Goal: Task Accomplishment & Management: Manage account settings

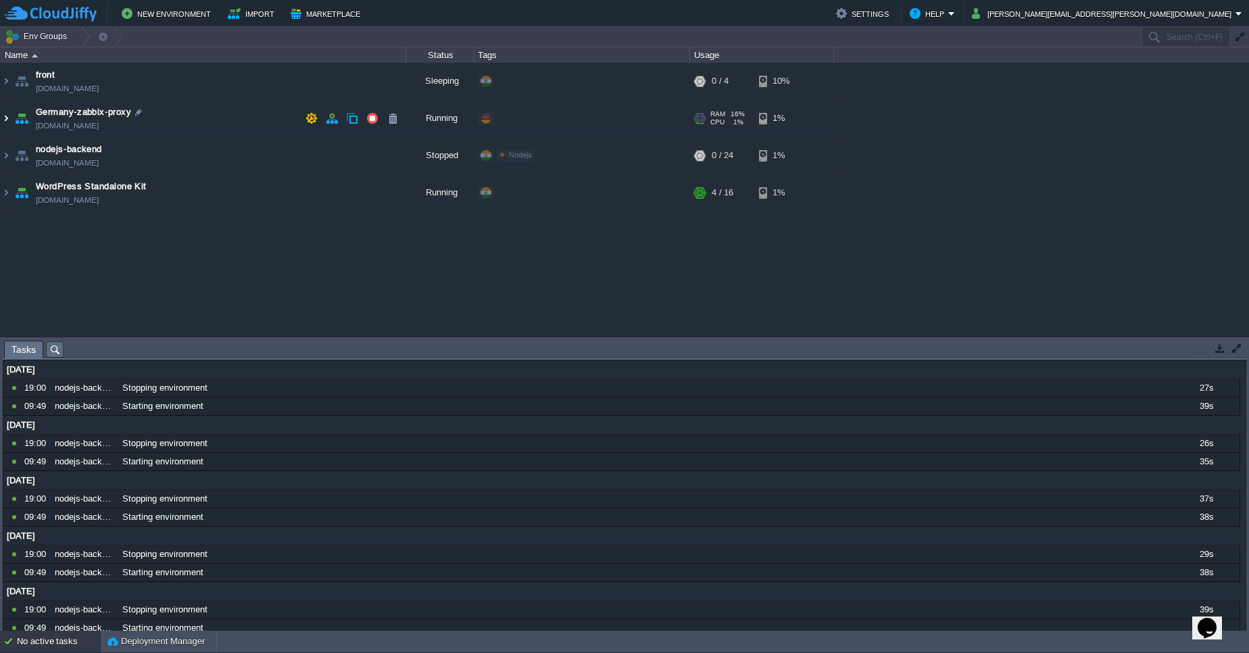
click at [3, 121] on img at bounding box center [6, 118] width 11 height 36
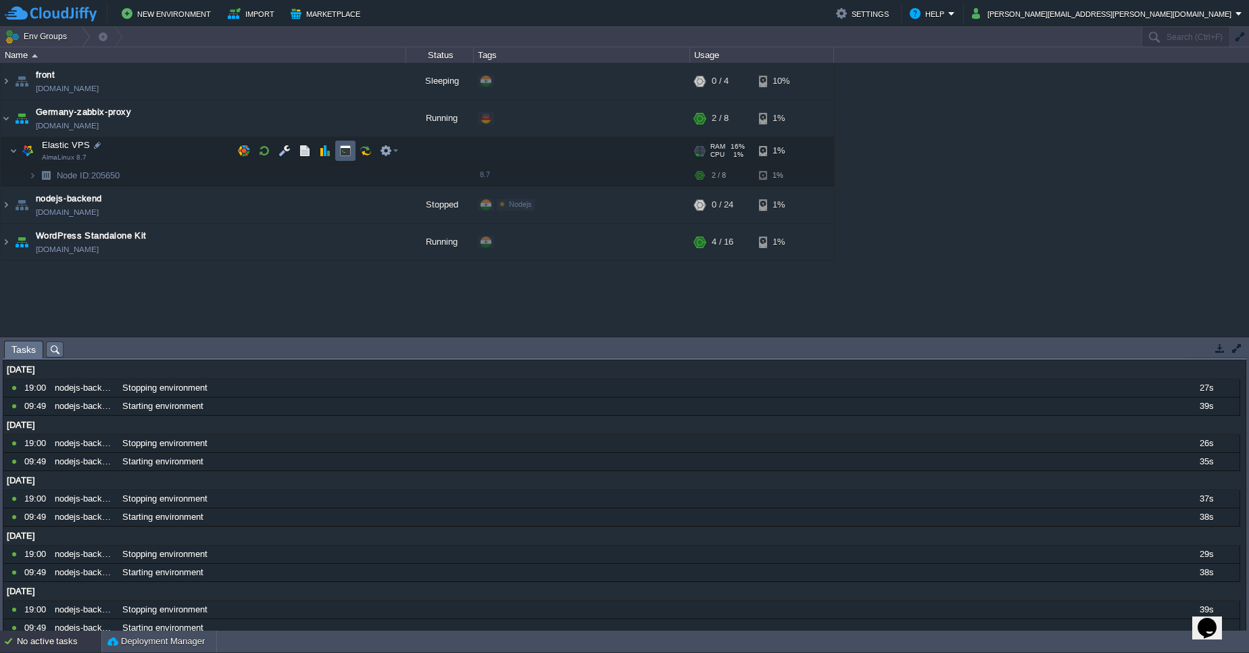
click at [345, 147] on button "button" at bounding box center [345, 151] width 12 height 12
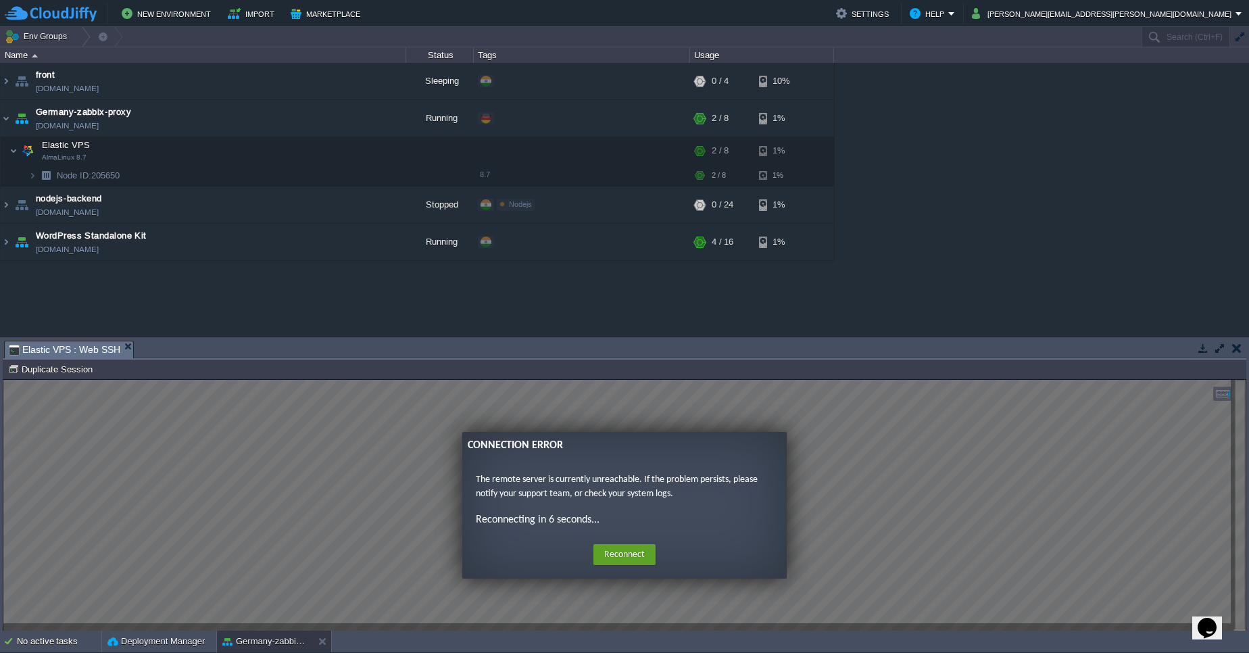
type input "#000000"
click at [633, 547] on button "Reconnect" at bounding box center [624, 555] width 62 height 22
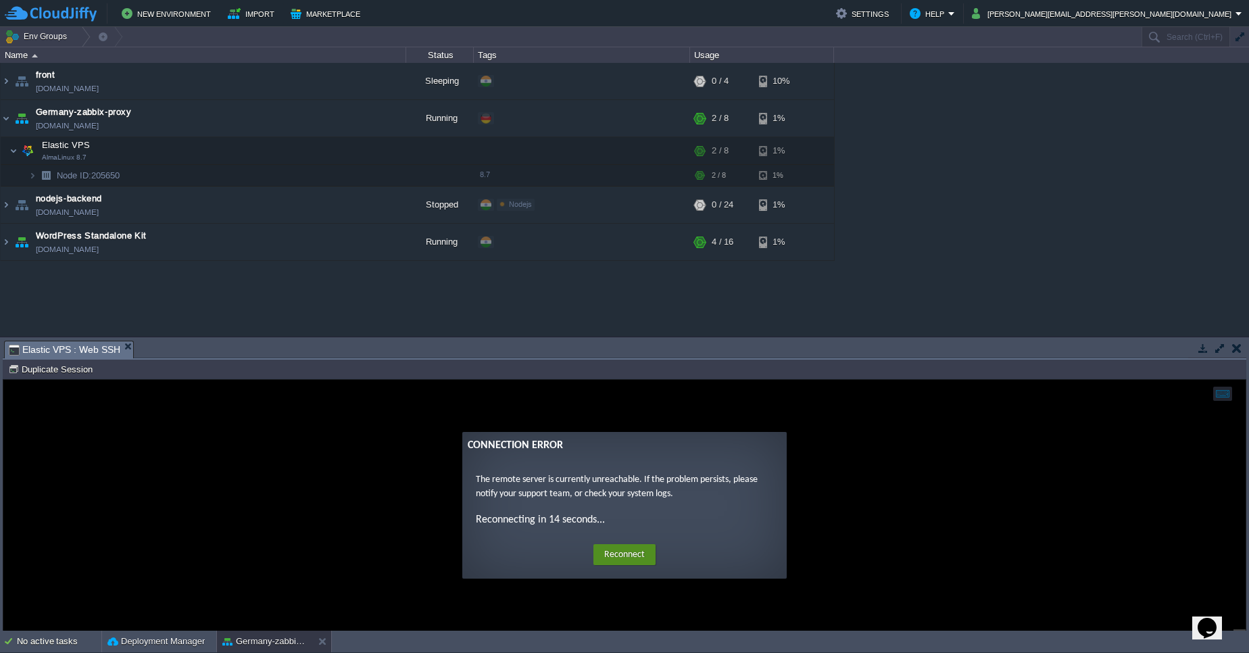
click at [622, 557] on button "Reconnect" at bounding box center [624, 555] width 62 height 22
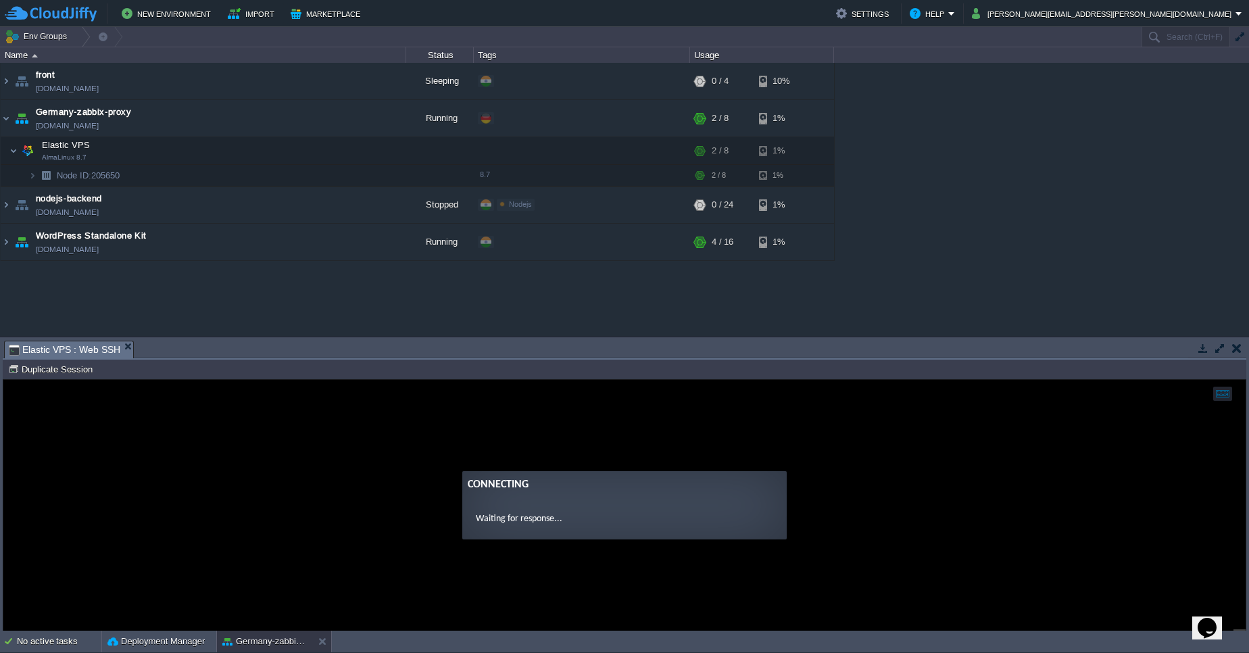
click at [627, 563] on guac-modal "Connecting Waiting for response..." at bounding box center [624, 505] width 1242 height 251
click at [1236, 345] on button "button" at bounding box center [1236, 348] width 9 height 12
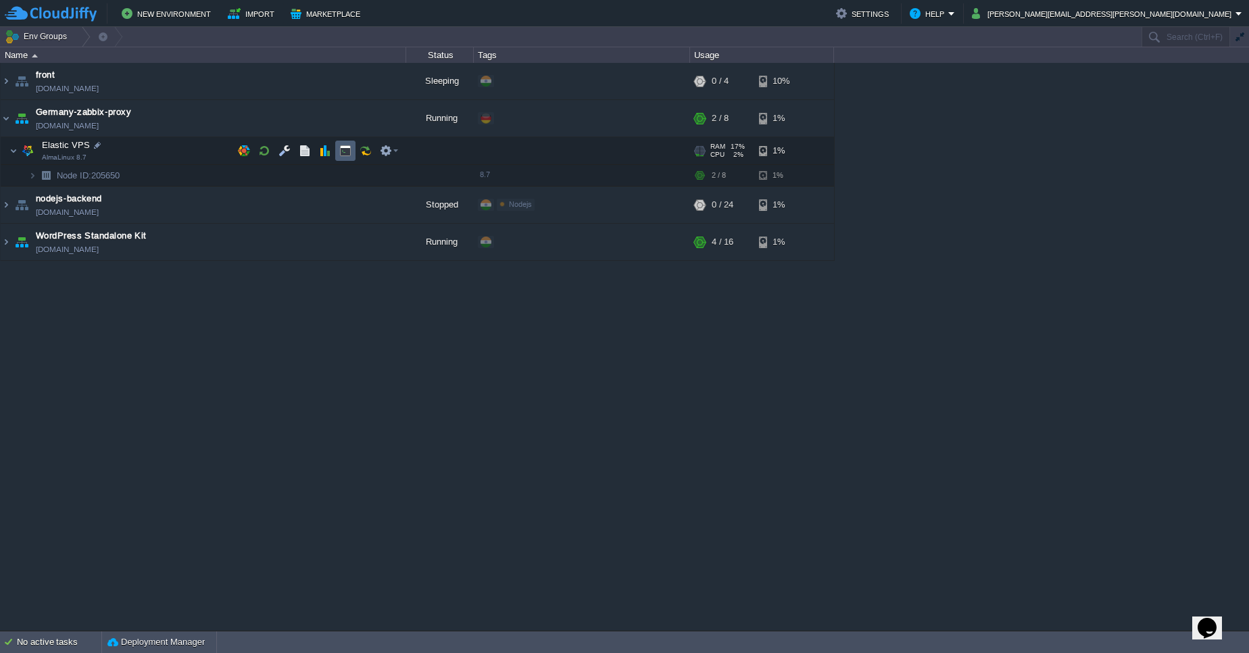
click at [350, 151] on button "button" at bounding box center [345, 151] width 12 height 12
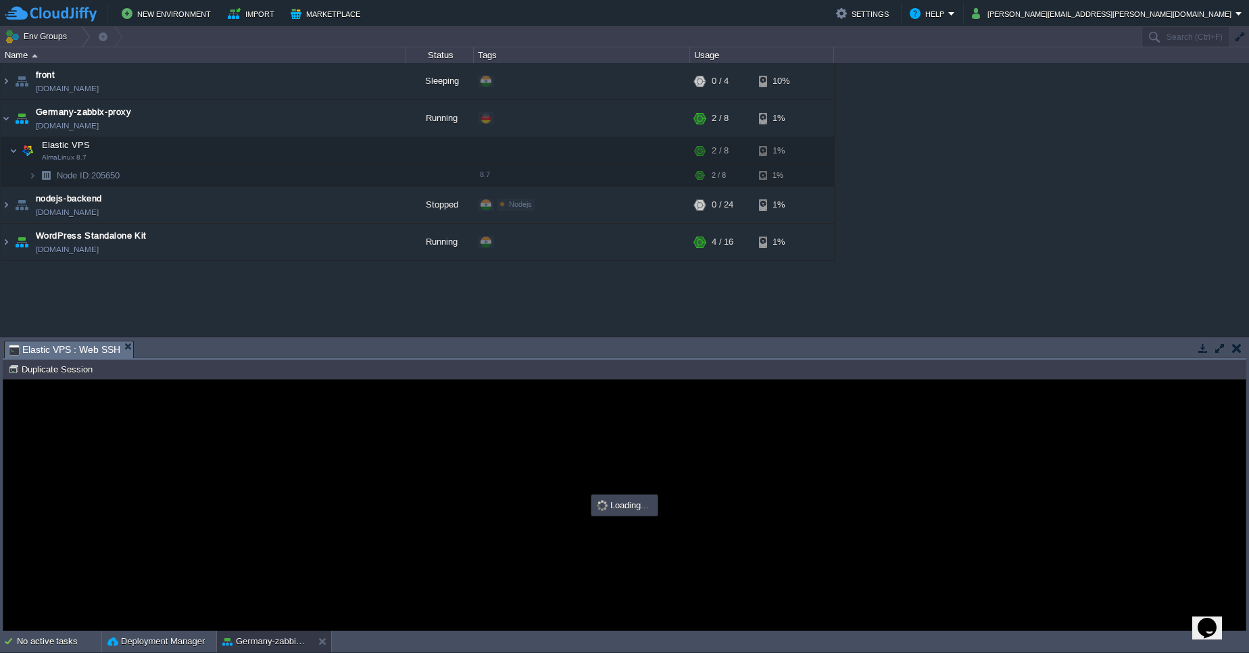
type input "#000000"
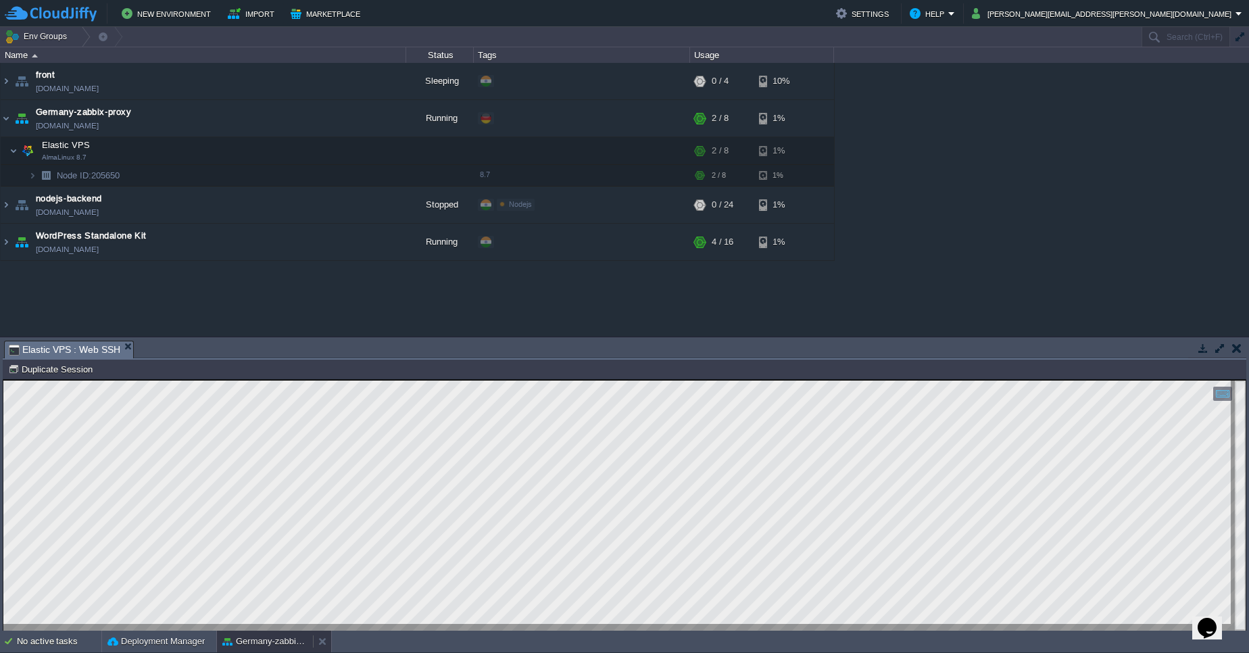
click at [275, 647] on button "Germany-zabbix-proxy" at bounding box center [264, 642] width 85 height 14
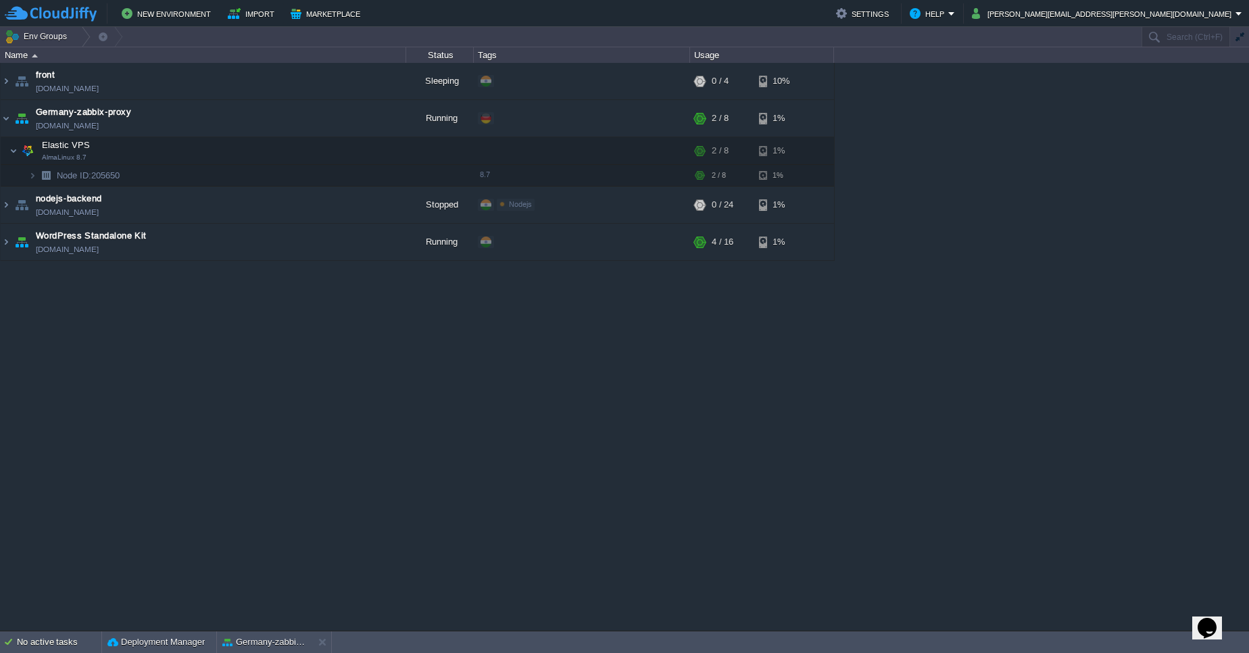
click at [600, 17] on td "New Environment Import Marketplace" at bounding box center [413, 13] width 816 height 20
click at [39, 178] on img at bounding box center [45, 175] width 19 height 21
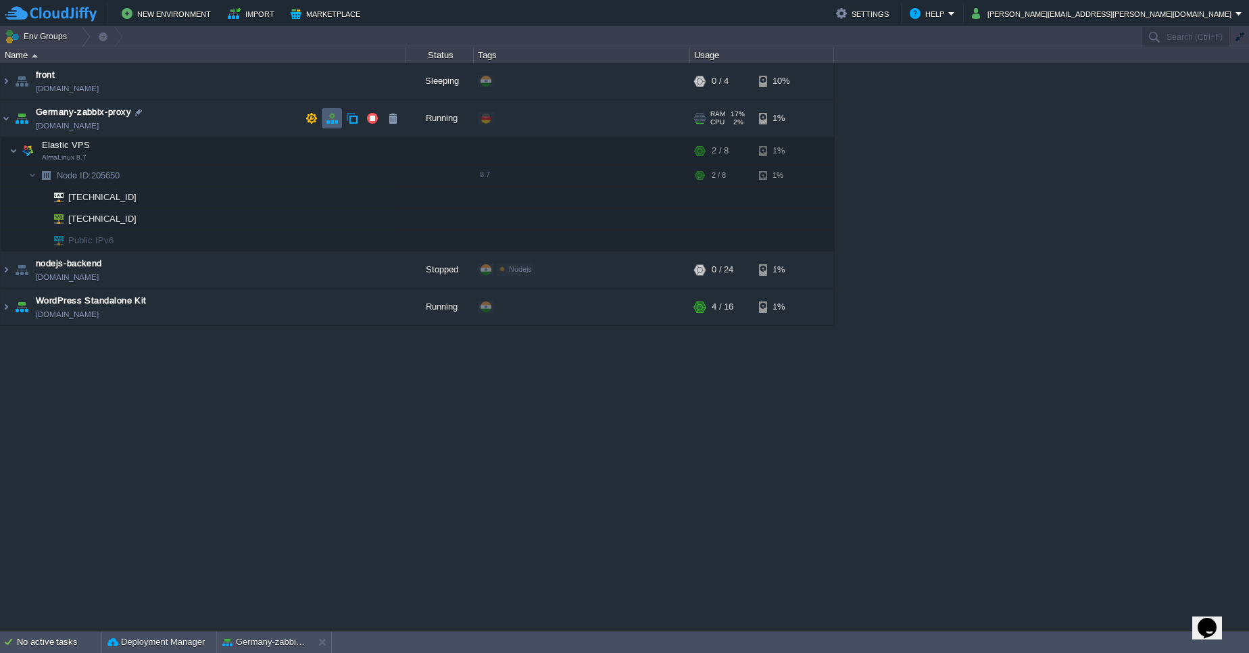
click at [330, 119] on button "button" at bounding box center [332, 118] width 12 height 12
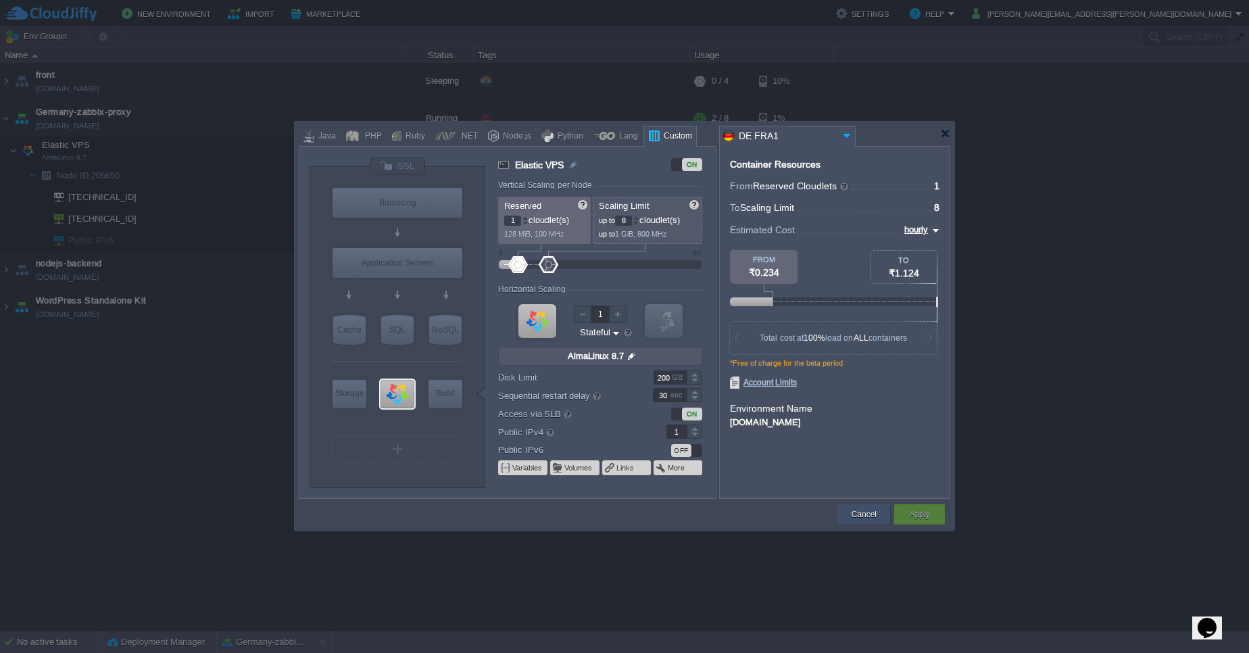
click at [855, 511] on button "Cancel" at bounding box center [864, 515] width 25 height 14
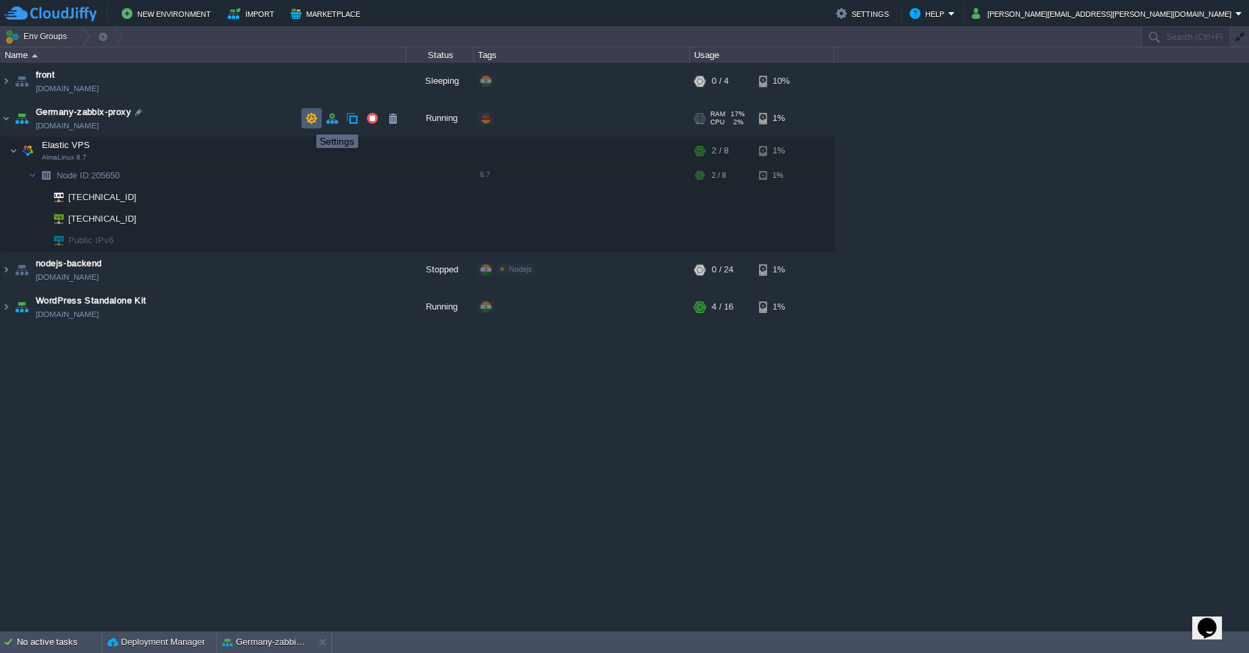
click at [306, 122] on button "button" at bounding box center [312, 118] width 12 height 12
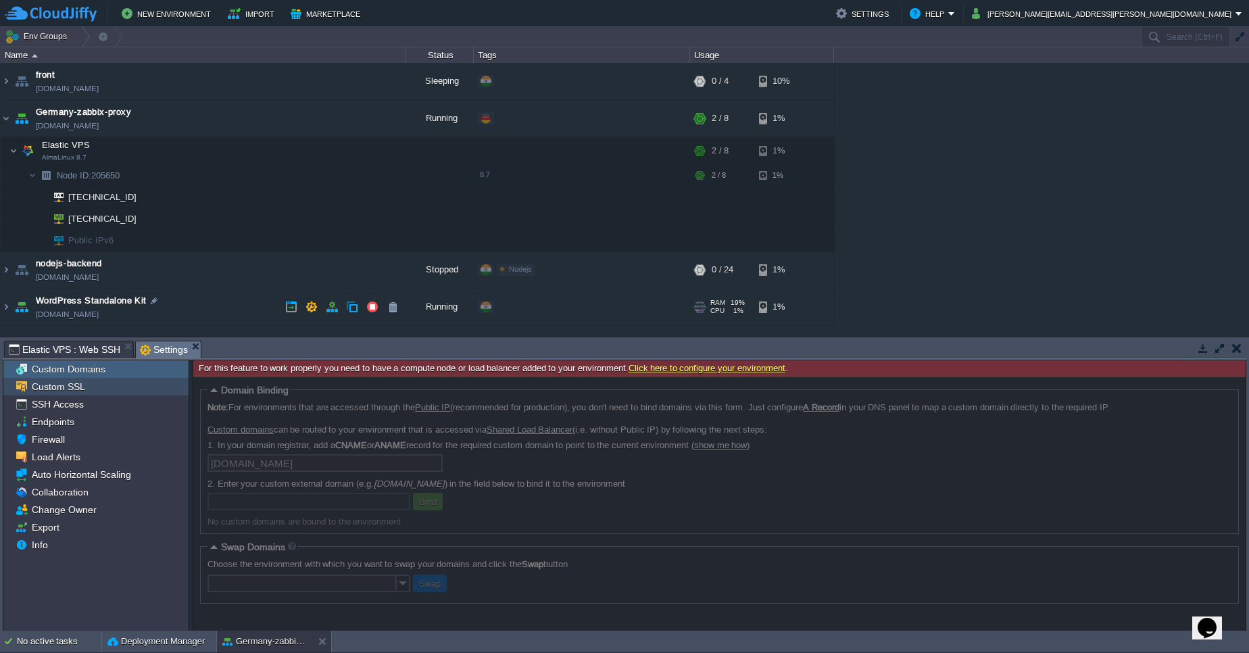
click at [105, 387] on div "Custom SSL" at bounding box center [95, 387] width 185 height 18
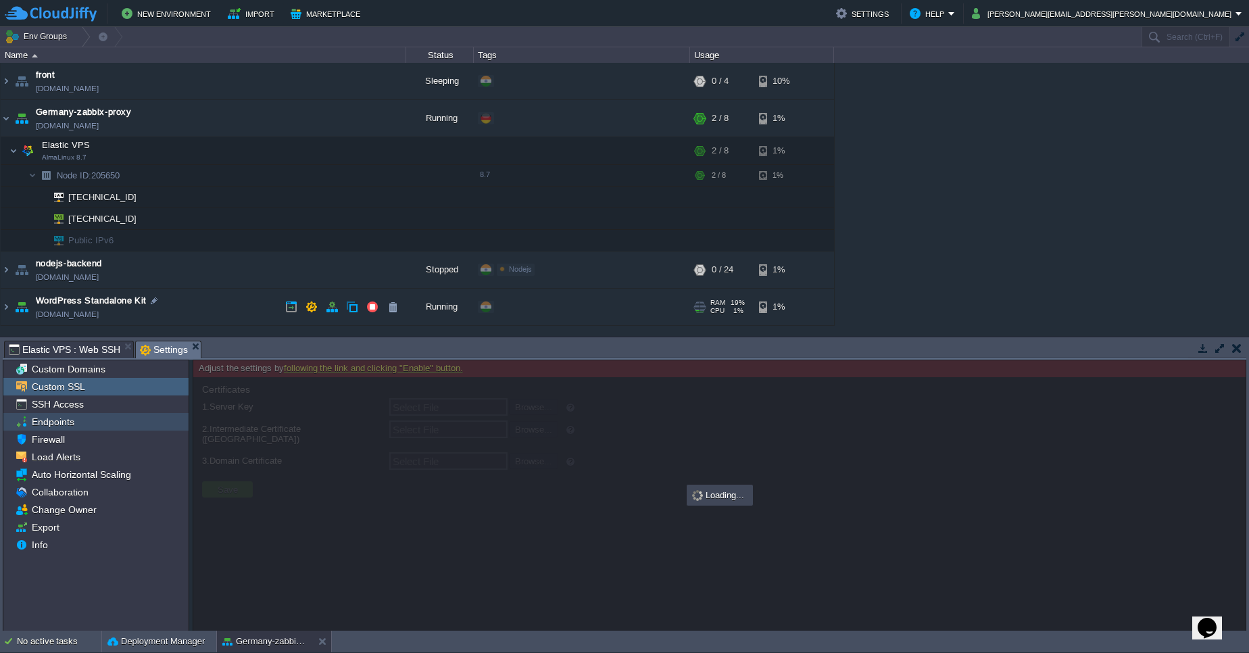
type input "Select File"
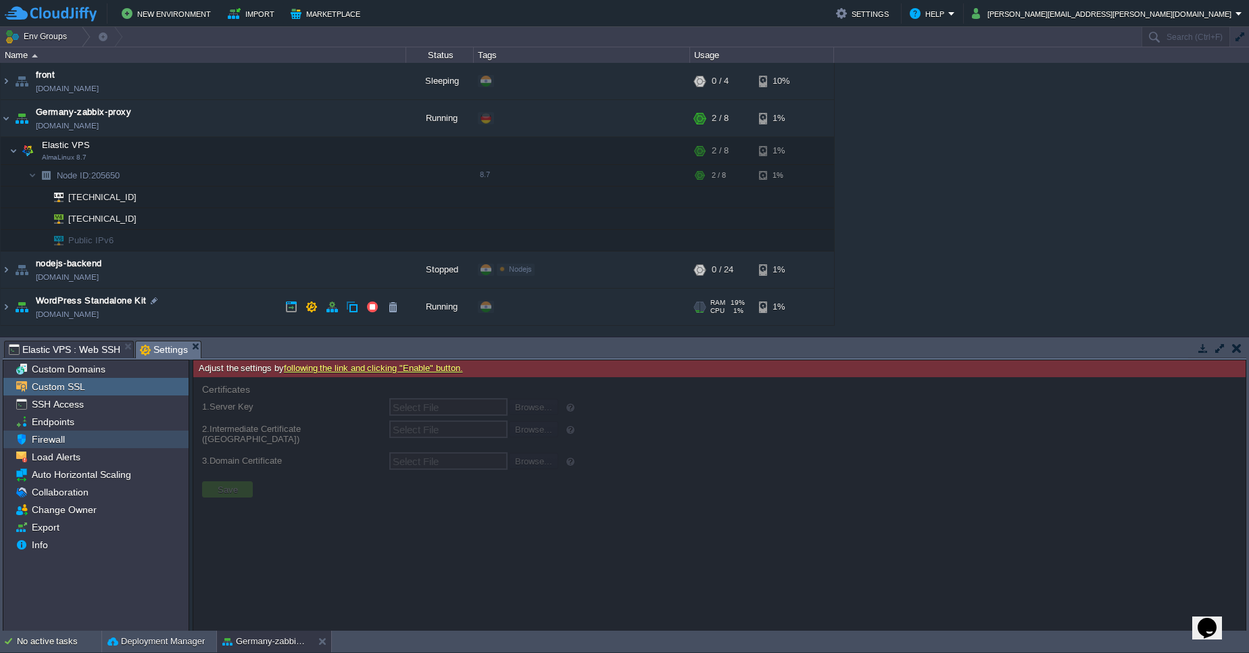
click at [107, 433] on div "Firewall" at bounding box center [95, 440] width 185 height 18
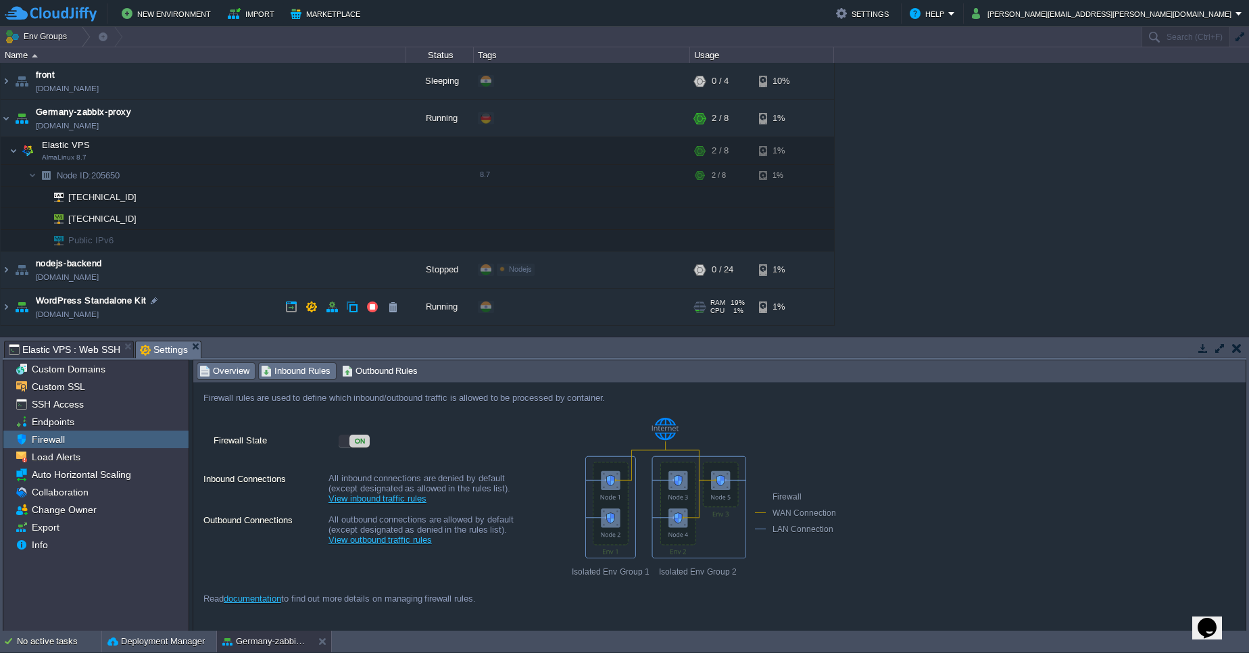
click at [305, 369] on span "Inbound Rules" at bounding box center [296, 371] width 70 height 15
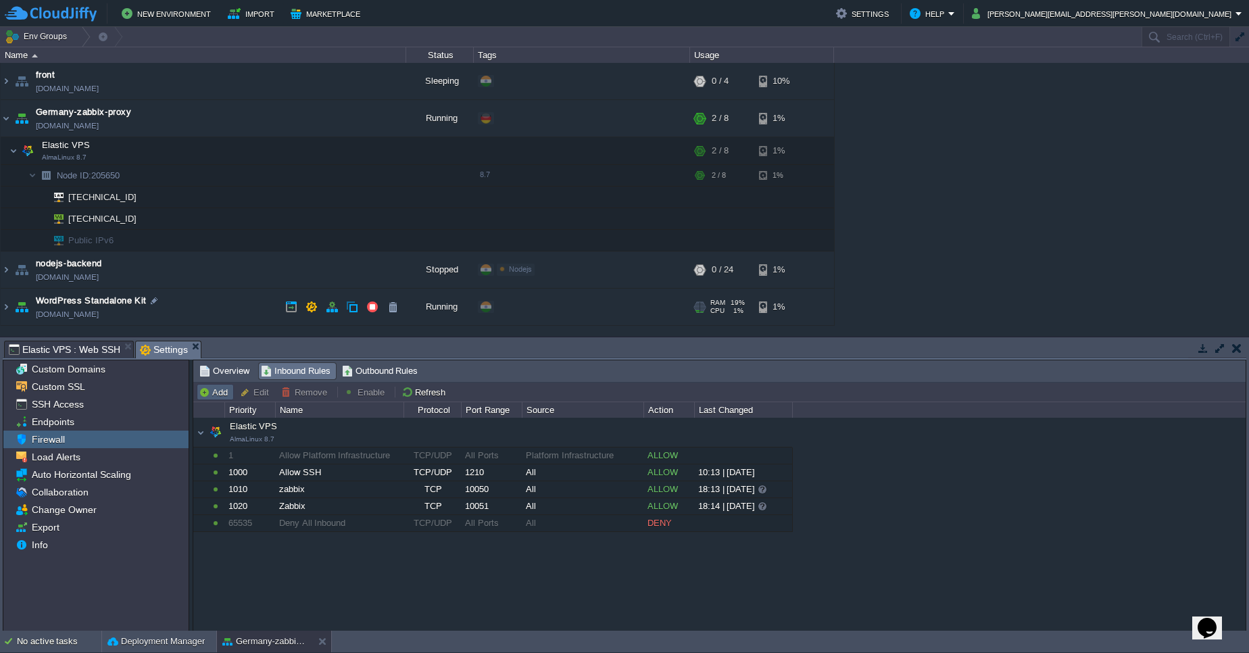
click at [228, 393] on button "Add" at bounding box center [215, 392] width 33 height 12
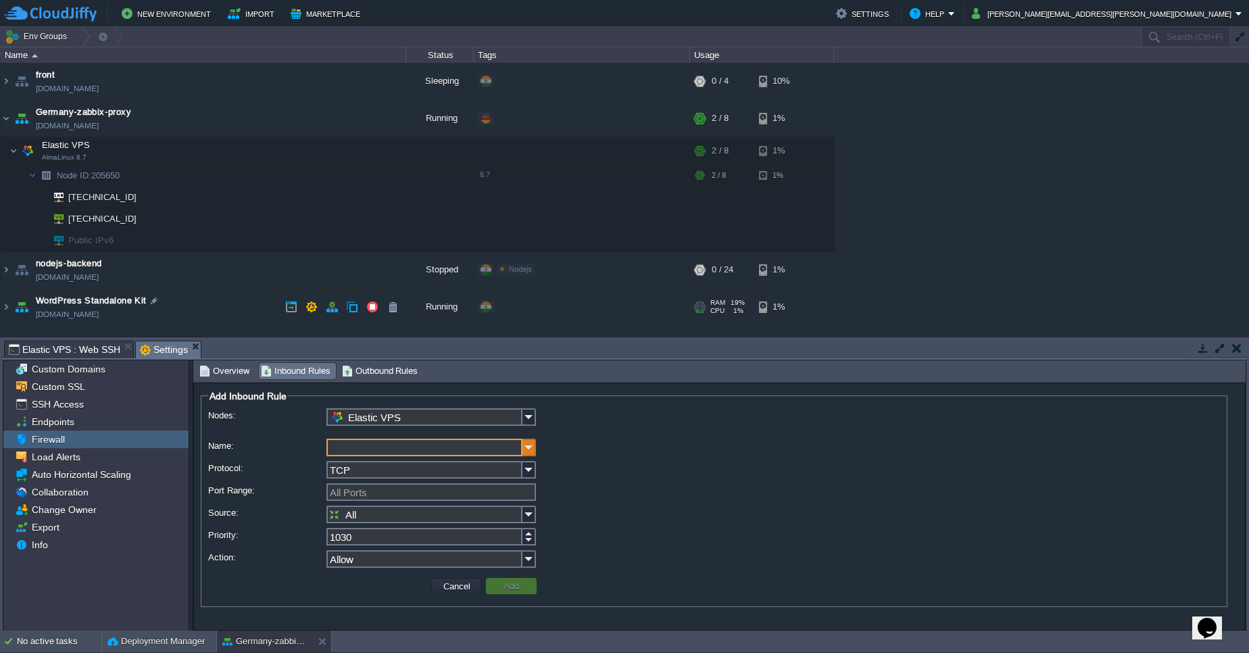
click at [524, 448] on img at bounding box center [529, 448] width 14 height 18
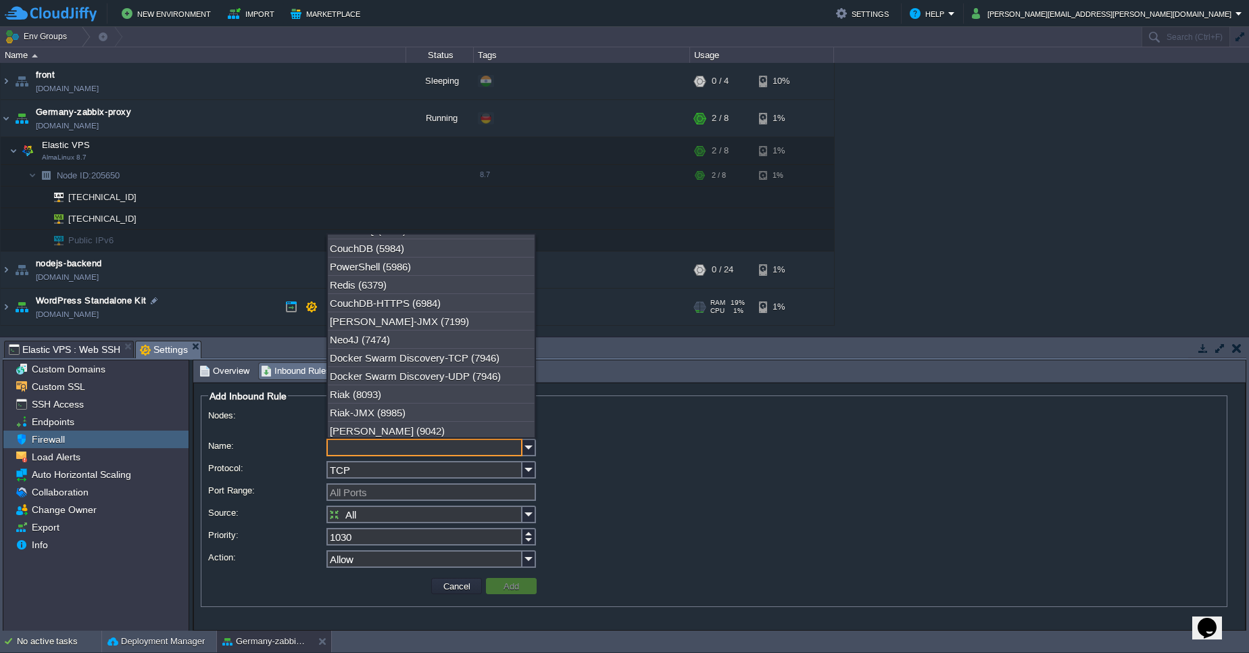
scroll to position [454, 0]
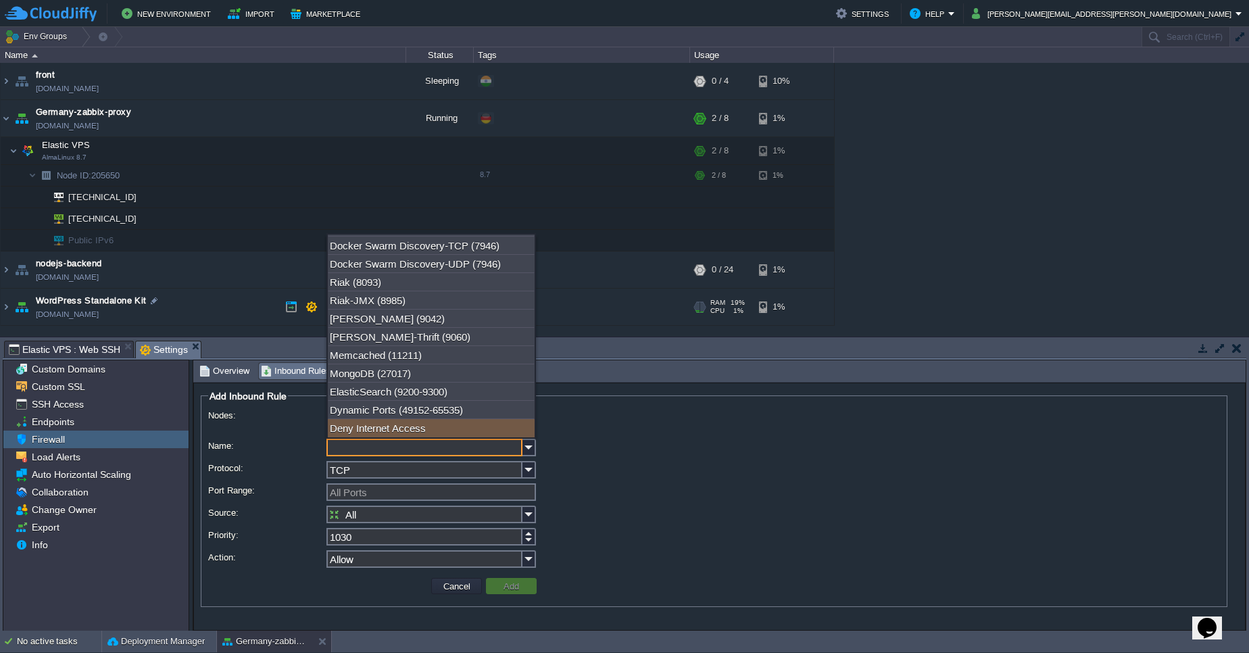
click at [445, 445] on input "Name:" at bounding box center [424, 448] width 196 height 18
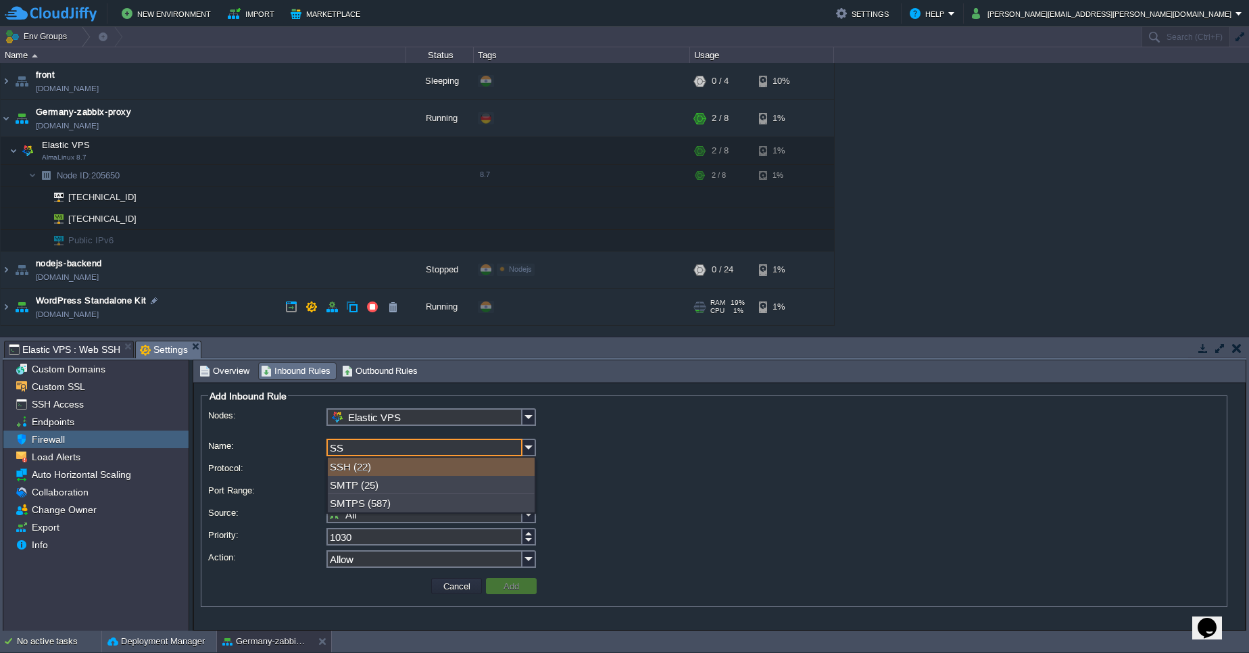
scroll to position [0, 0]
type input "SSH"
type input "22"
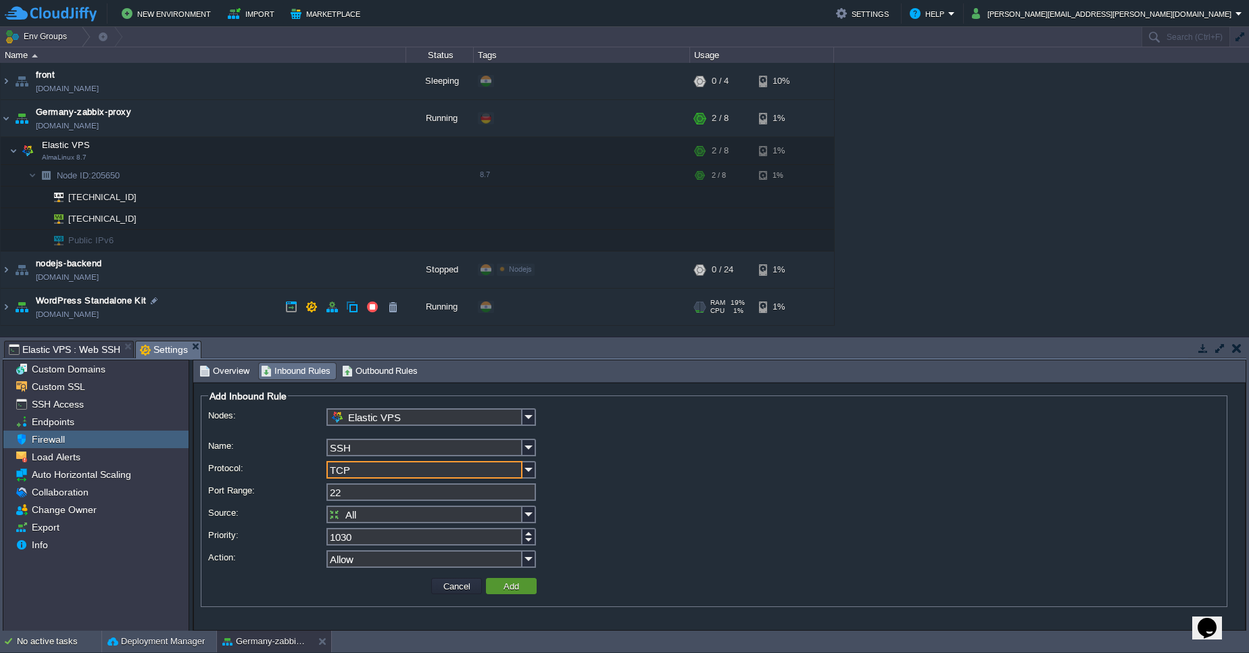
click at [499, 584] on button "Add" at bounding box center [511, 586] width 24 height 12
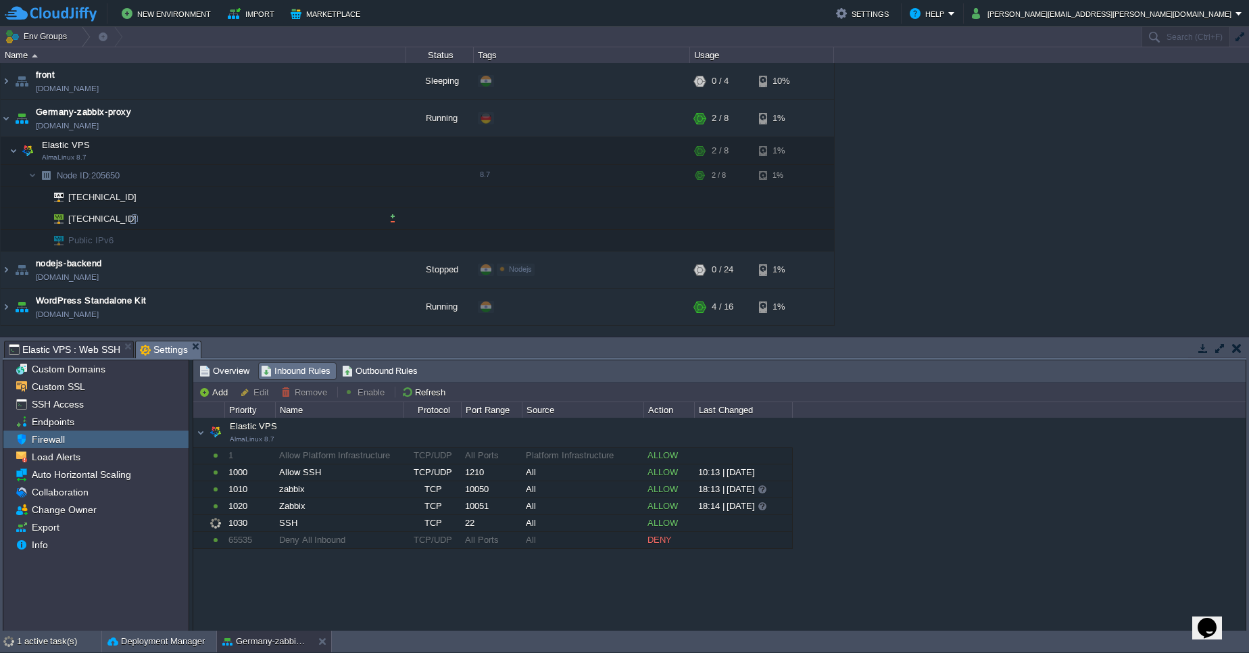
click at [606, 214] on td at bounding box center [582, 219] width 216 height 22
click at [418, 389] on button "Refresh" at bounding box center [425, 392] width 48 height 12
click at [129, 410] on div "SSH Access" at bounding box center [95, 404] width 185 height 18
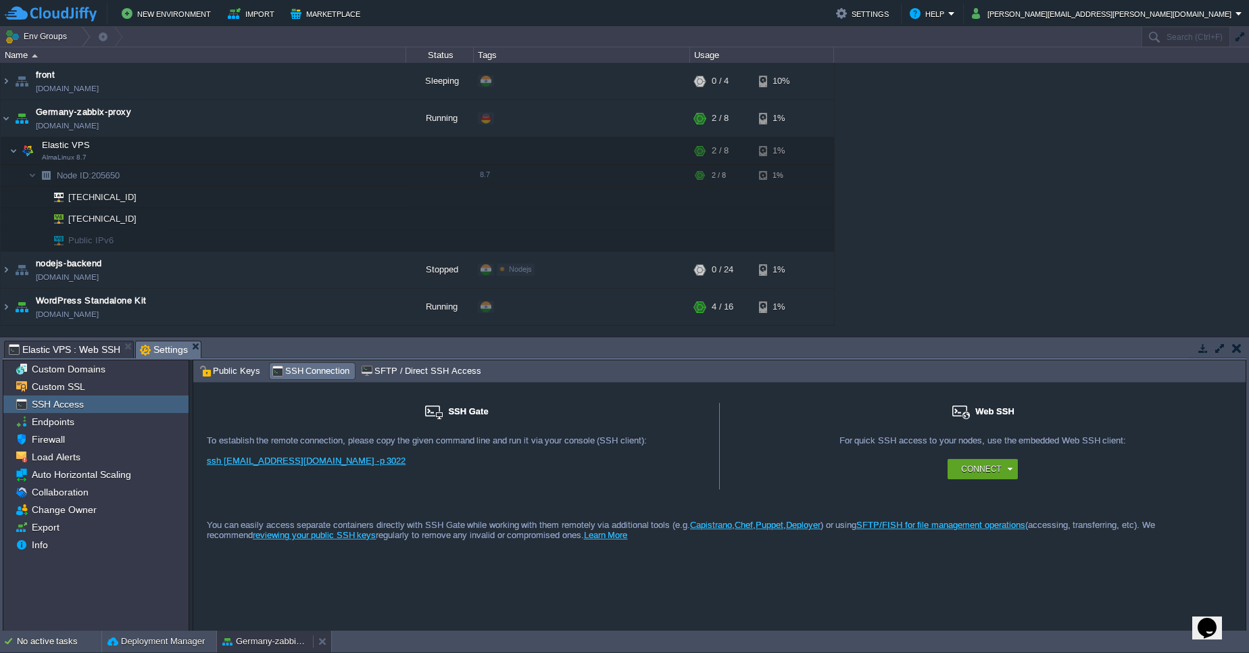
click at [270, 649] on div "Germany-zabbix-proxy" at bounding box center [265, 642] width 96 height 22
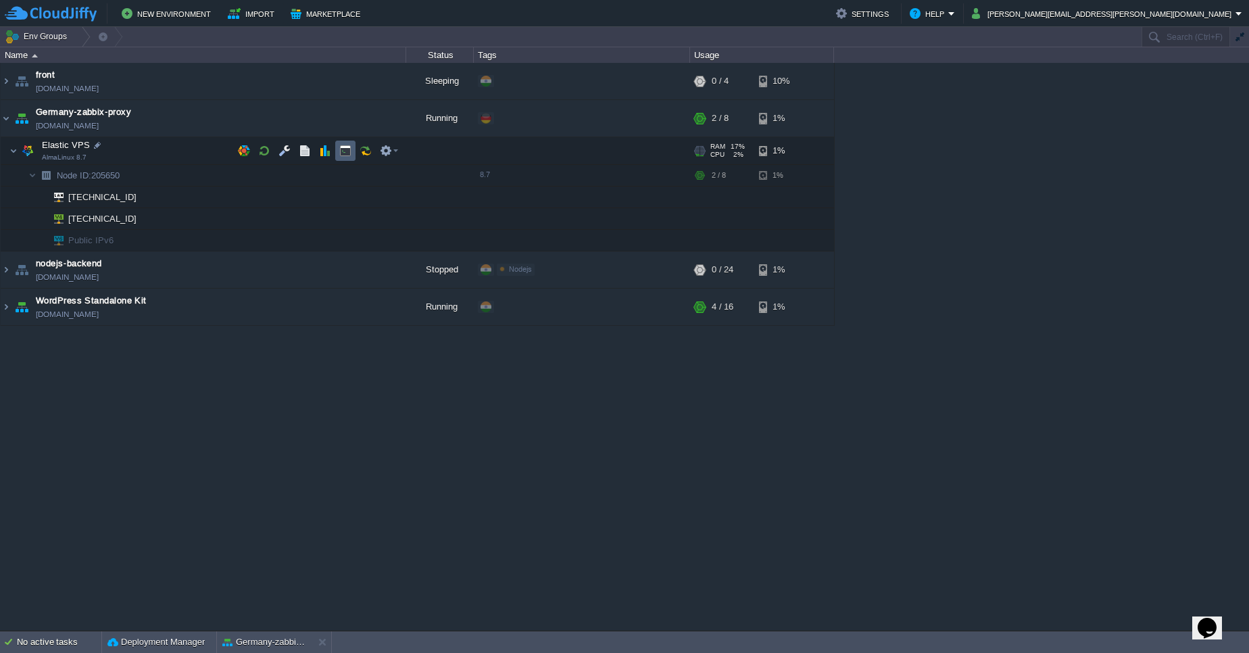
click at [341, 153] on button "button" at bounding box center [345, 151] width 12 height 12
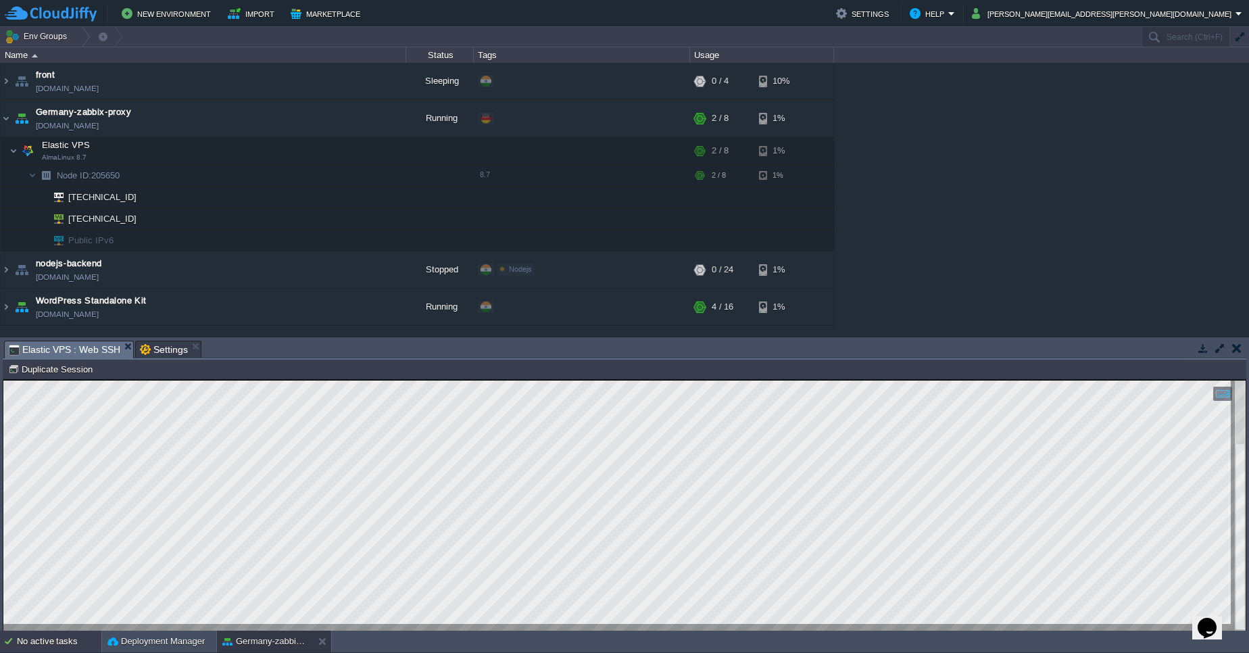
click at [76, 643] on div "No active tasks" at bounding box center [59, 642] width 84 height 22
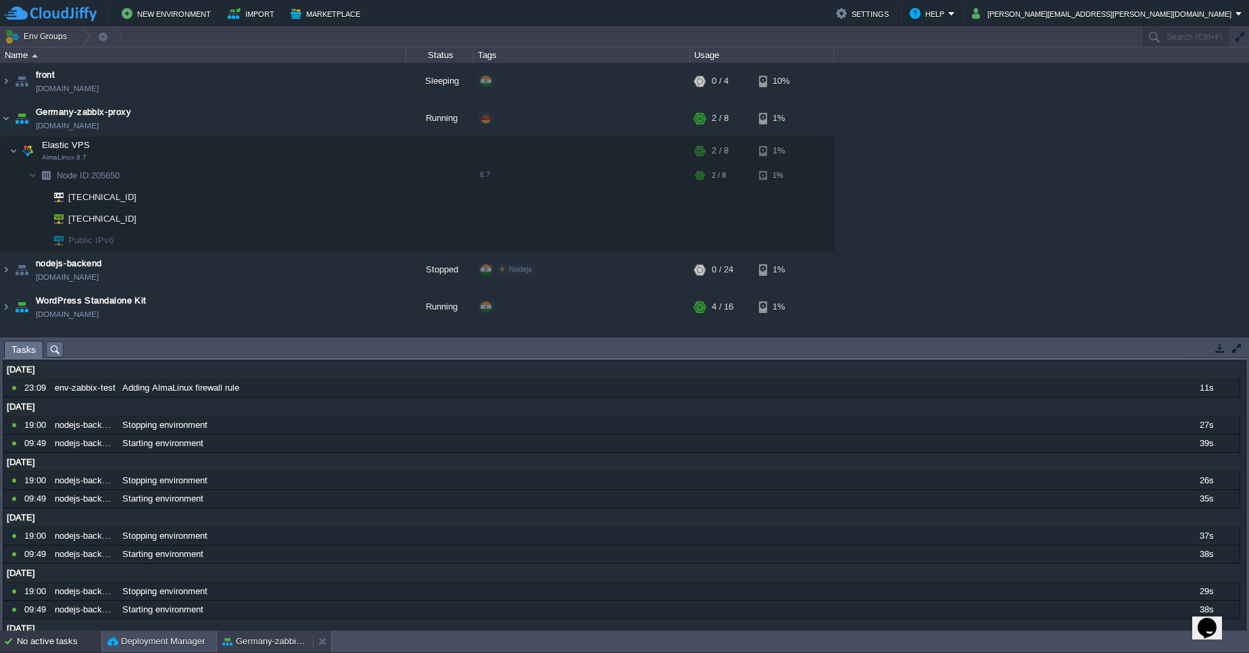
click at [239, 642] on button "Germany-zabbix-proxy" at bounding box center [264, 642] width 85 height 14
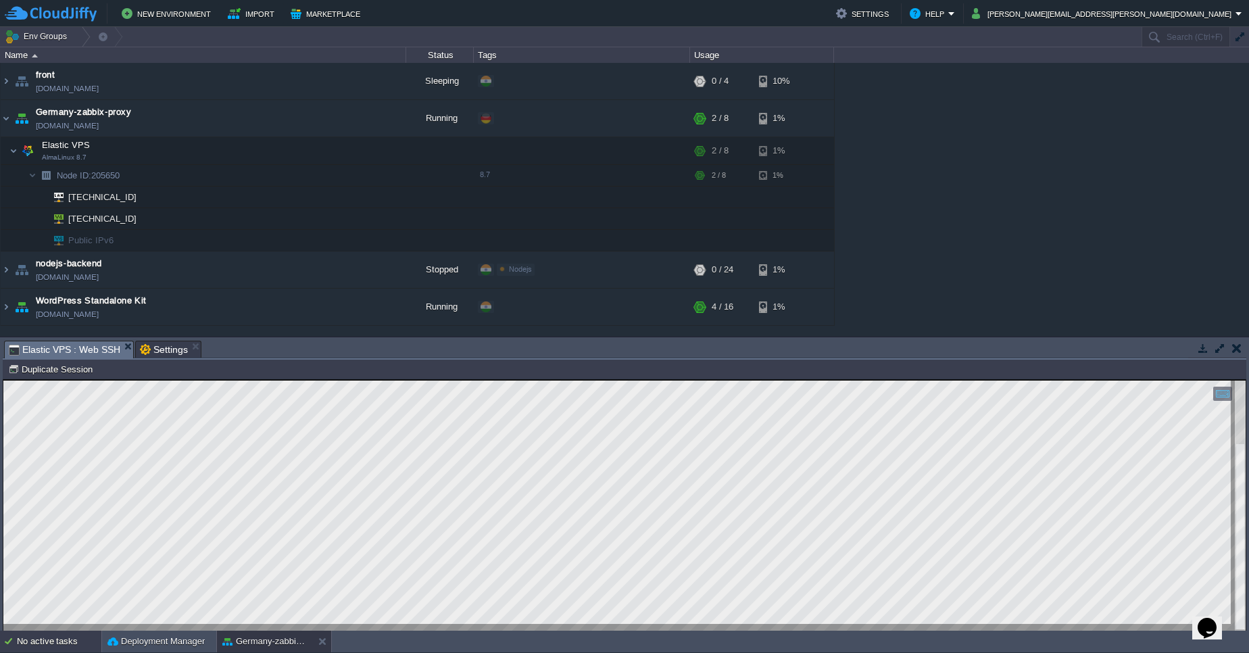
click at [89, 649] on div "No active tasks" at bounding box center [59, 642] width 84 height 22
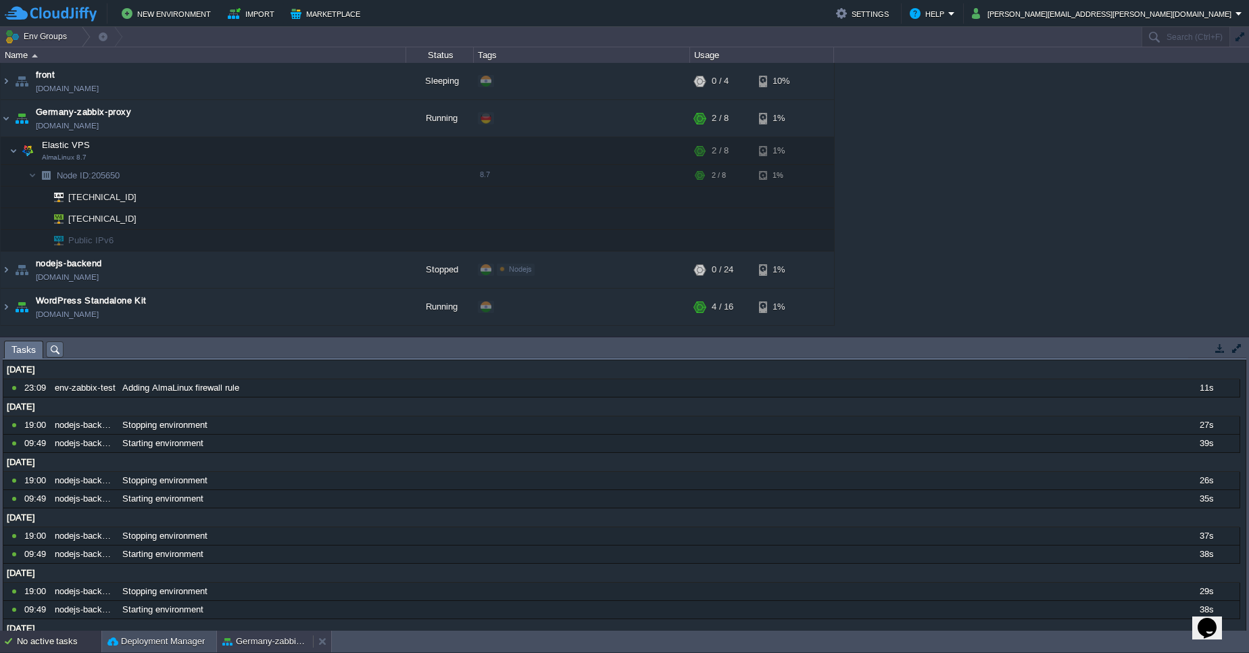
click at [282, 648] on div "Germany-zabbix-proxy" at bounding box center [265, 642] width 96 height 22
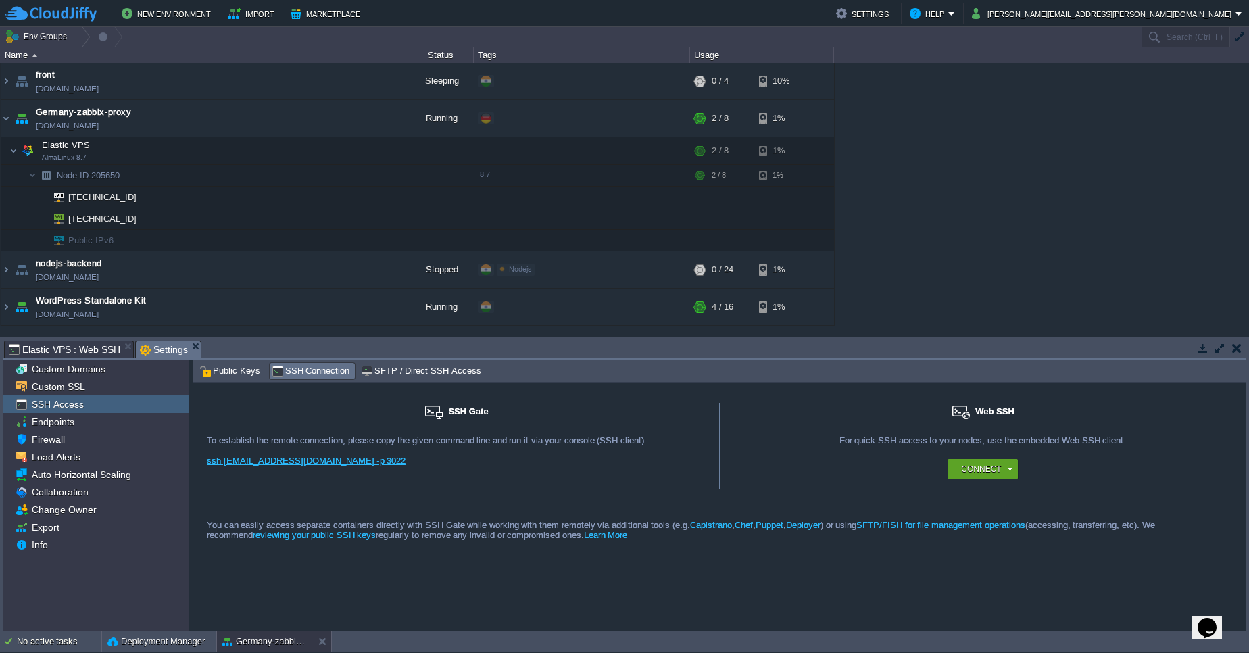
click at [188, 354] on span "Settings" at bounding box center [164, 349] width 48 height 17
click at [98, 435] on div "Firewall" at bounding box center [95, 440] width 185 height 18
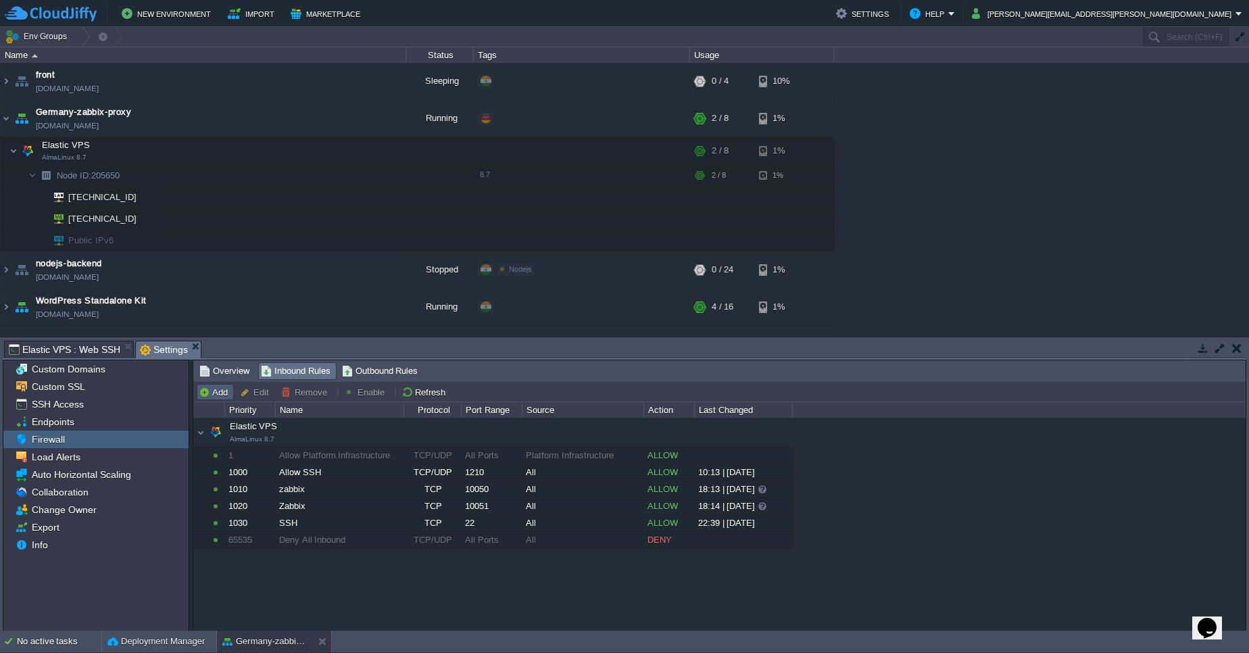
click at [224, 396] on button "Add" at bounding box center [215, 392] width 33 height 12
type input "Elastic VPS"
type input "1040"
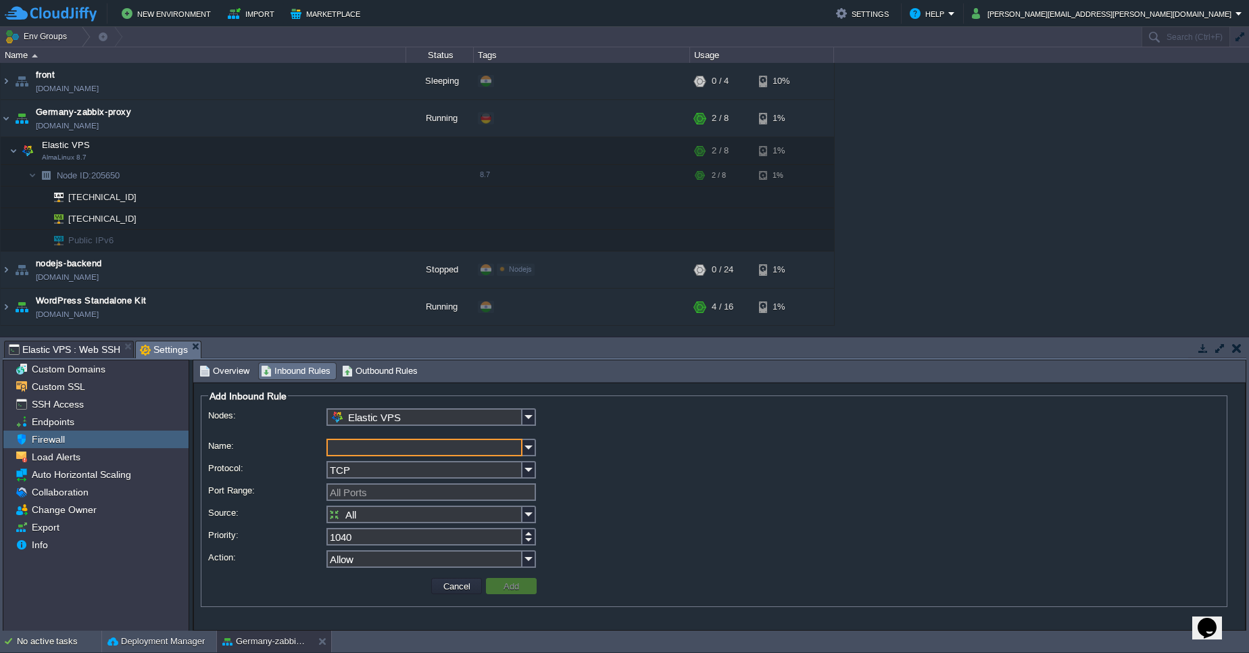
click at [403, 447] on input "Name:" at bounding box center [424, 448] width 196 height 18
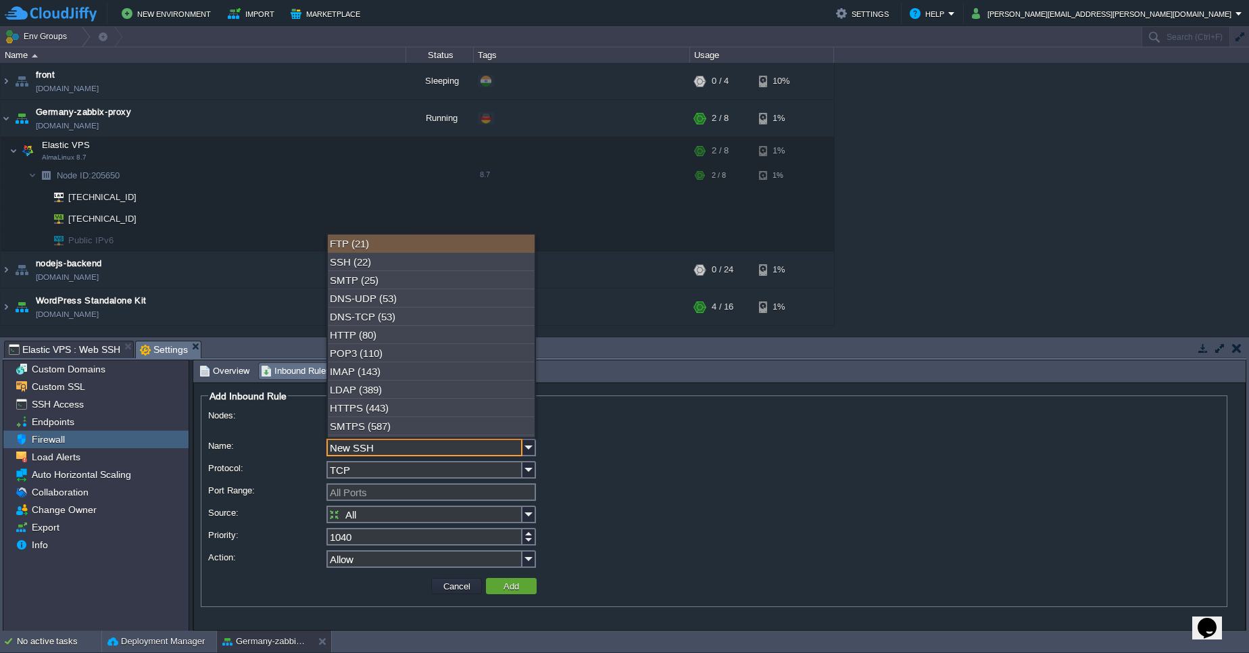
type input "New SSH"
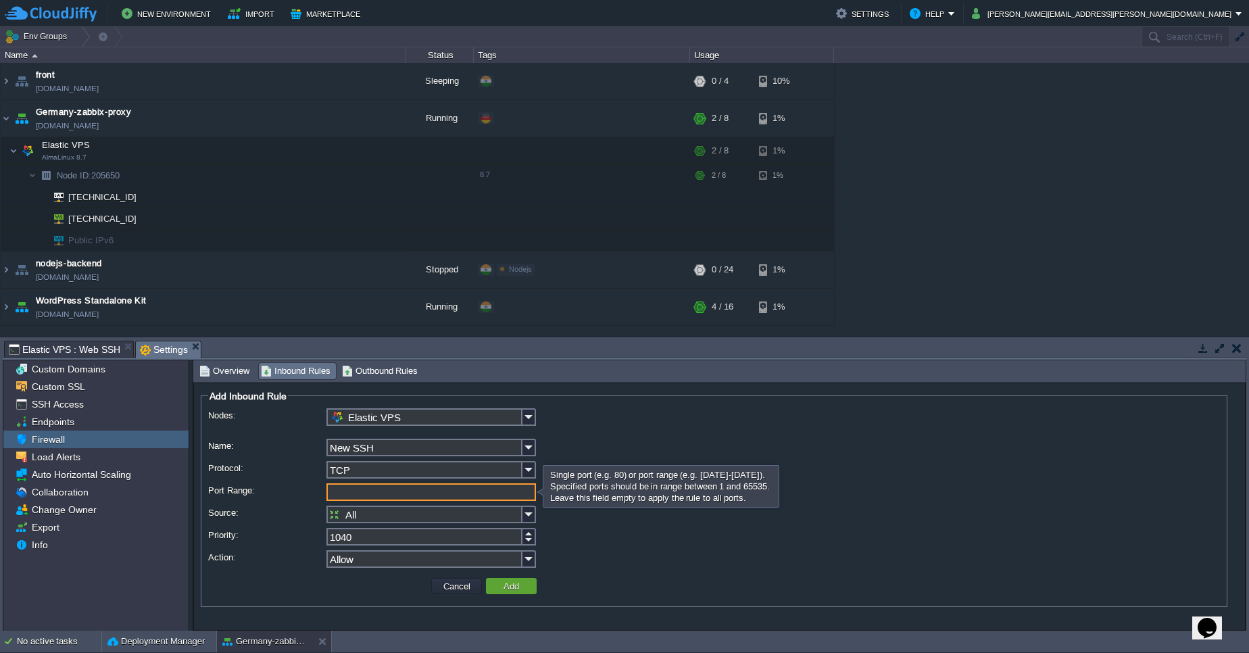
click at [411, 495] on input "Port Range:" at bounding box center [431, 492] width 210 height 18
type input "3022"
click at [504, 587] on button "Add" at bounding box center [511, 586] width 24 height 12
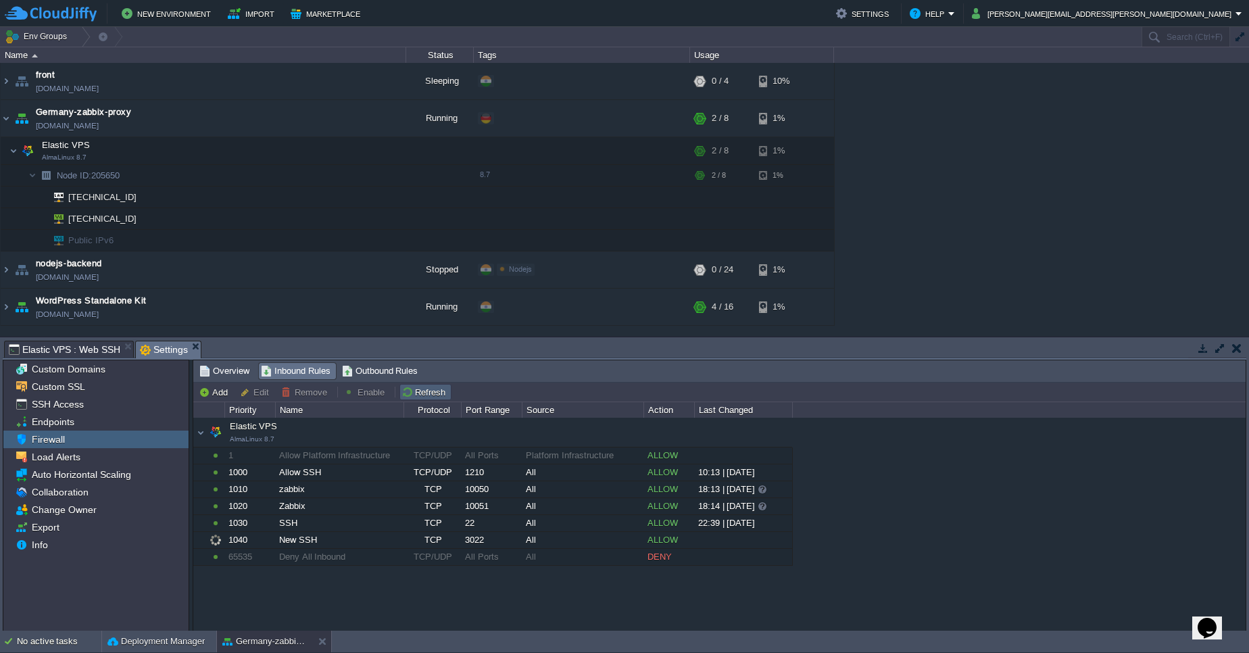
click at [441, 395] on button "Refresh" at bounding box center [425, 392] width 48 height 12
click at [1238, 351] on button "button" at bounding box center [1236, 348] width 9 height 12
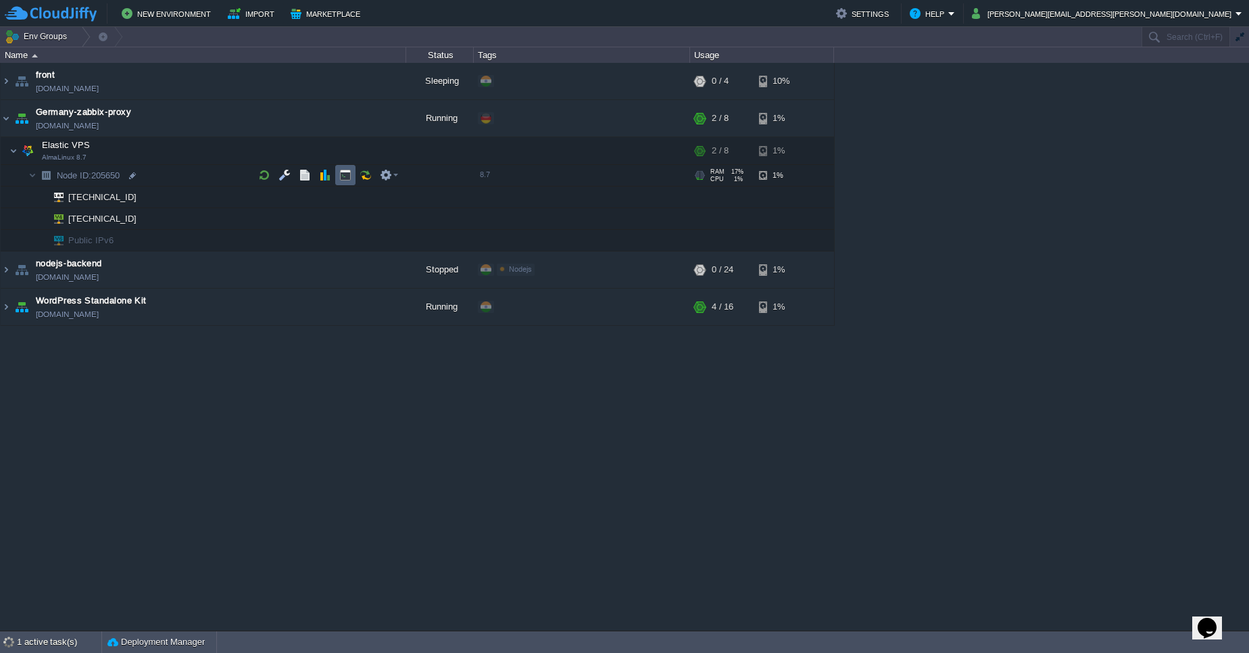
click at [339, 178] on td at bounding box center [345, 175] width 20 height 20
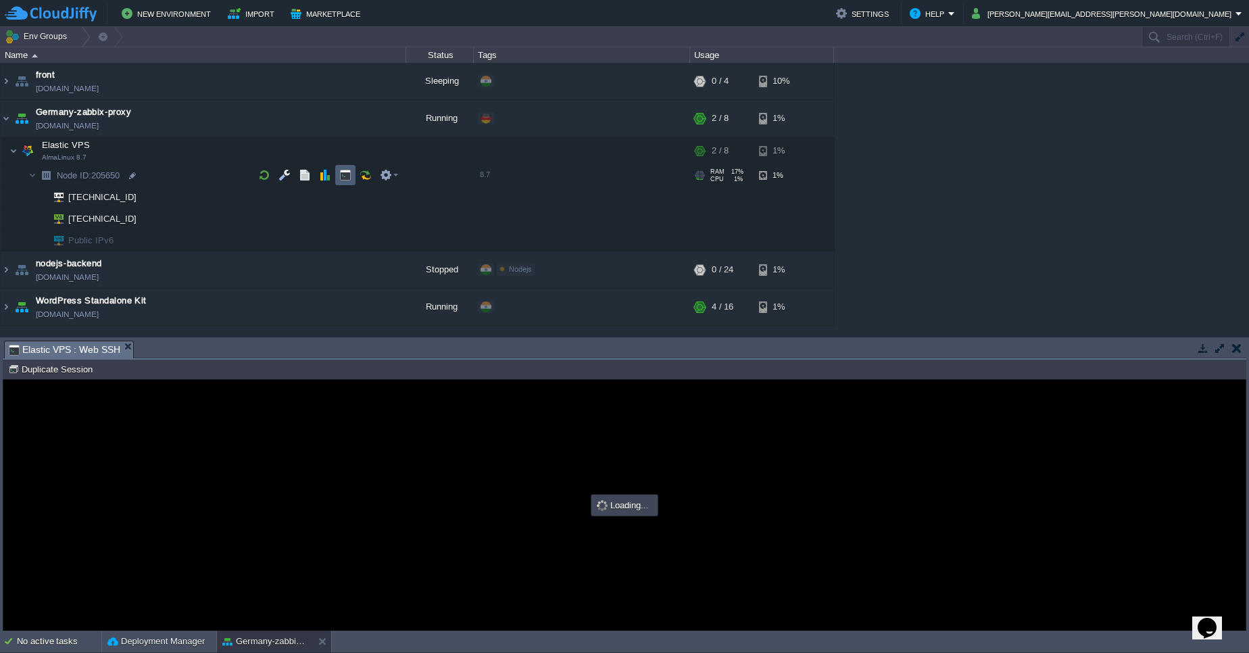
type input "#000000"
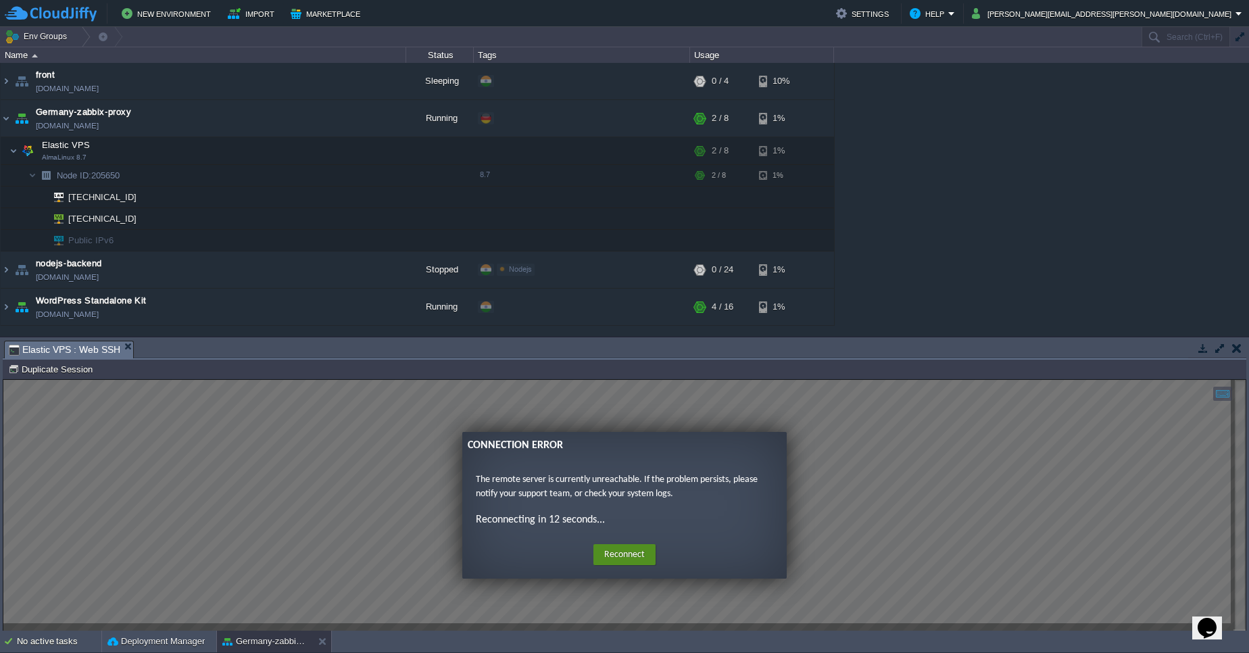
click at [639, 550] on button "Reconnect" at bounding box center [624, 555] width 62 height 22
click at [640, 550] on button "Reconnect" at bounding box center [624, 555] width 62 height 22
click at [617, 560] on button "Reconnect" at bounding box center [624, 555] width 62 height 22
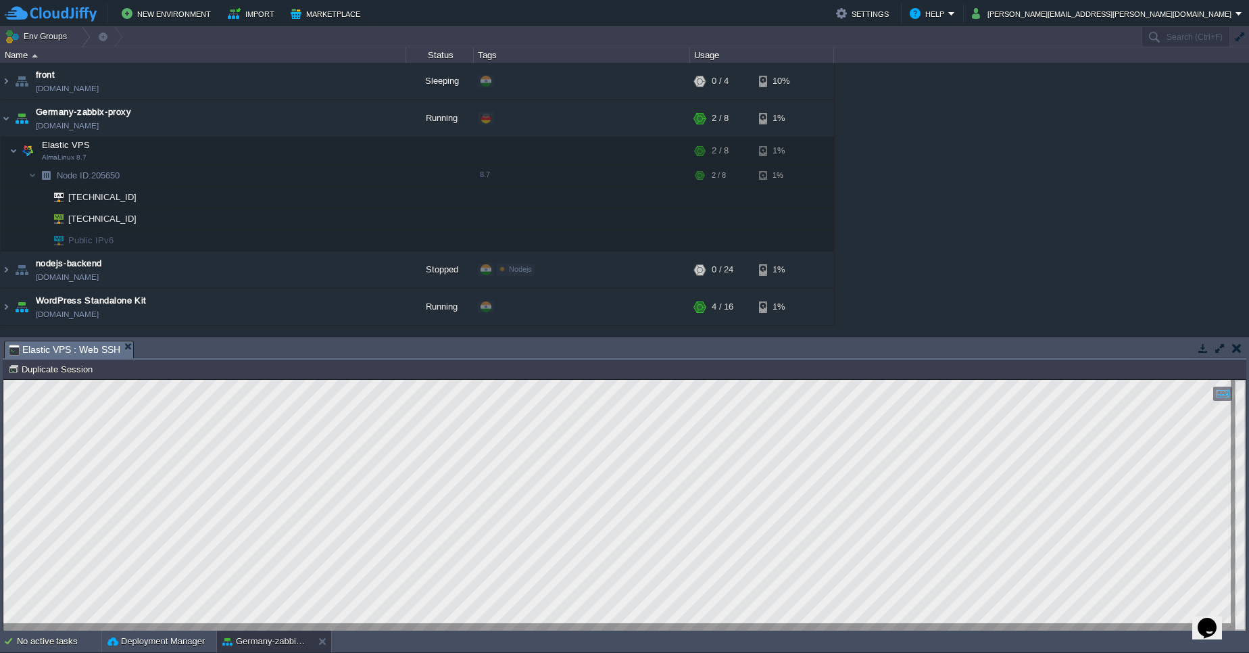
drag, startPoint x: 1238, startPoint y: 351, endPoint x: 1227, endPoint y: 353, distance: 11.0
click at [1238, 351] on button "button" at bounding box center [1236, 348] width 9 height 12
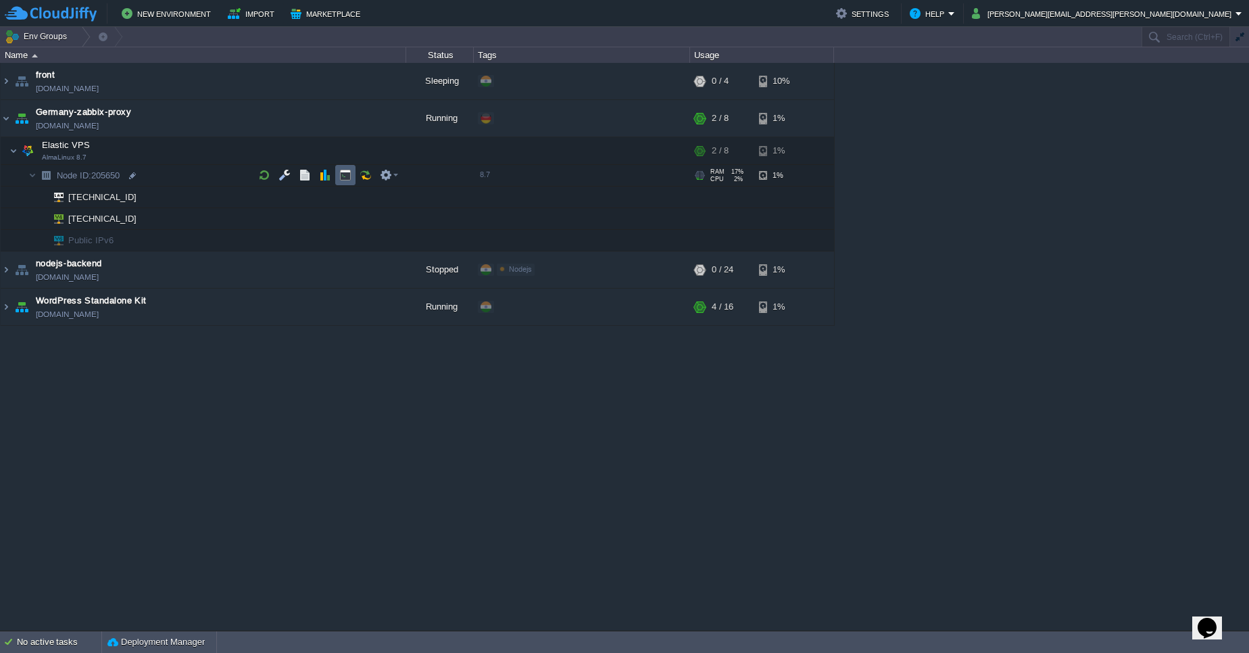
click at [341, 168] on td at bounding box center [345, 175] width 20 height 20
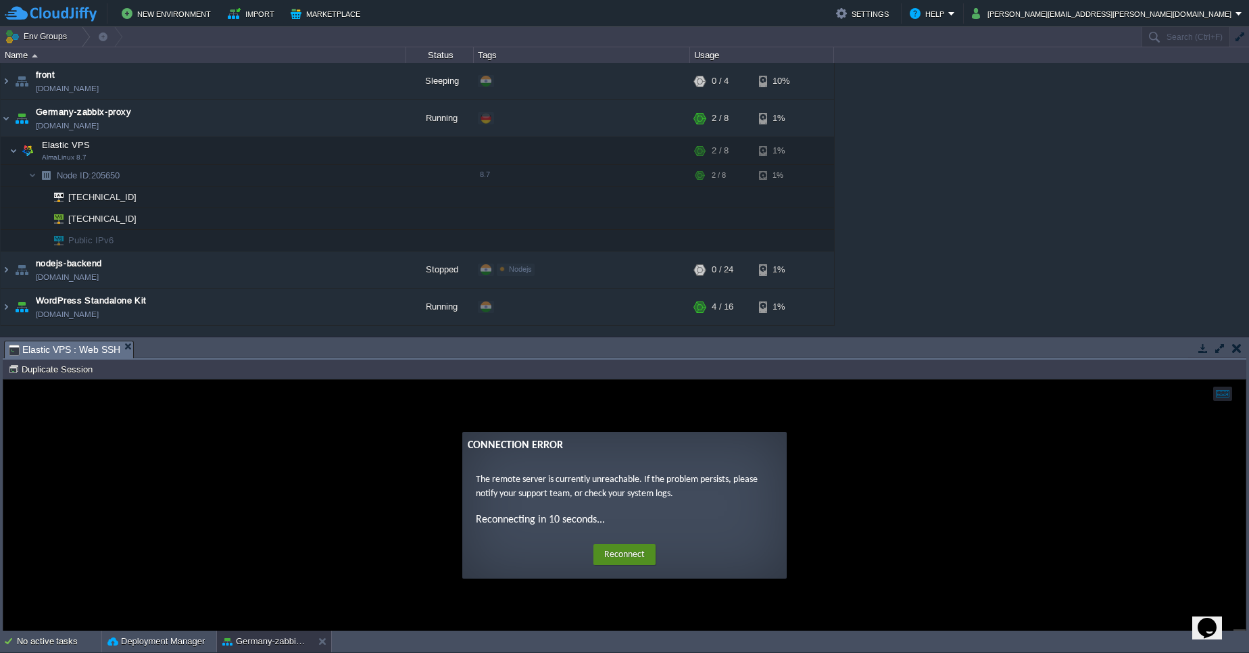
click at [637, 551] on button "Reconnect" at bounding box center [624, 555] width 62 height 22
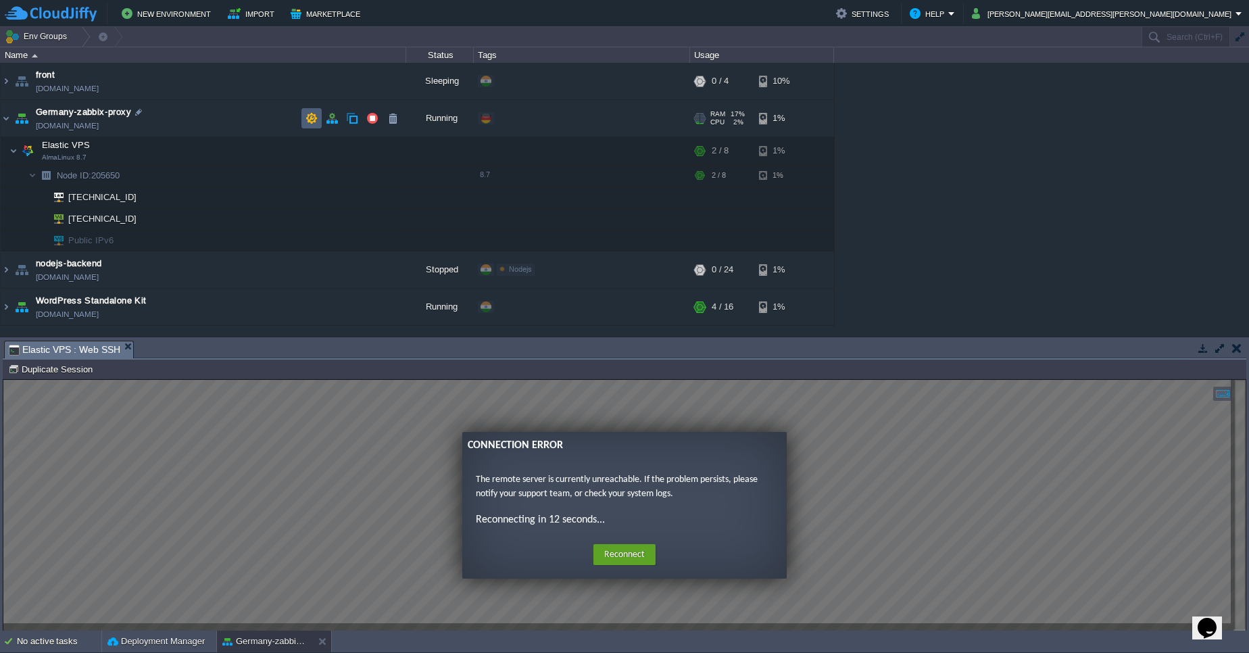
click at [319, 117] on td at bounding box center [311, 118] width 20 height 20
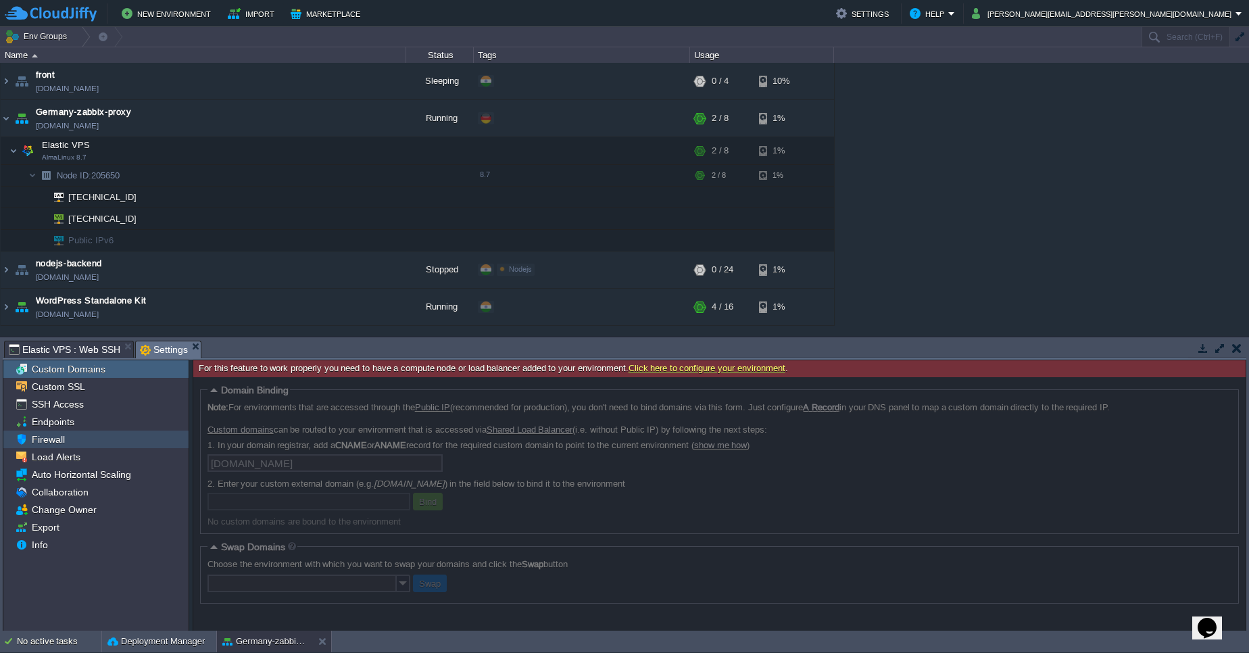
click at [110, 433] on div "Firewall" at bounding box center [95, 440] width 185 height 18
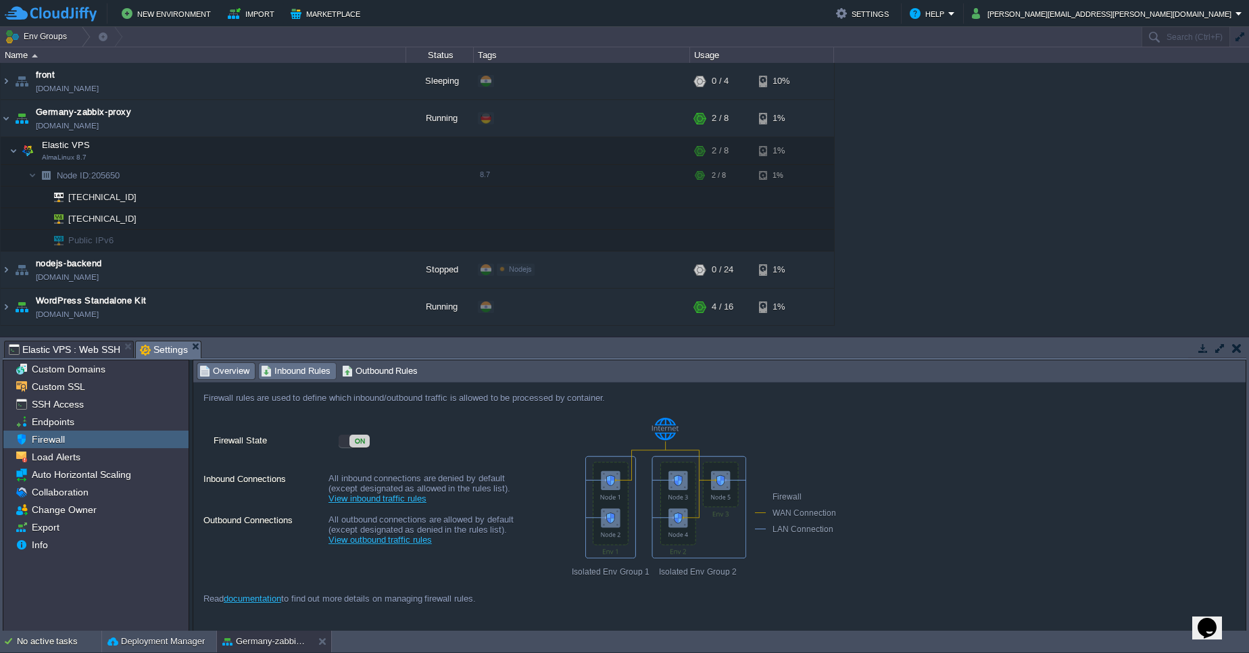
click at [295, 365] on span "Inbound Rules" at bounding box center [296, 371] width 70 height 15
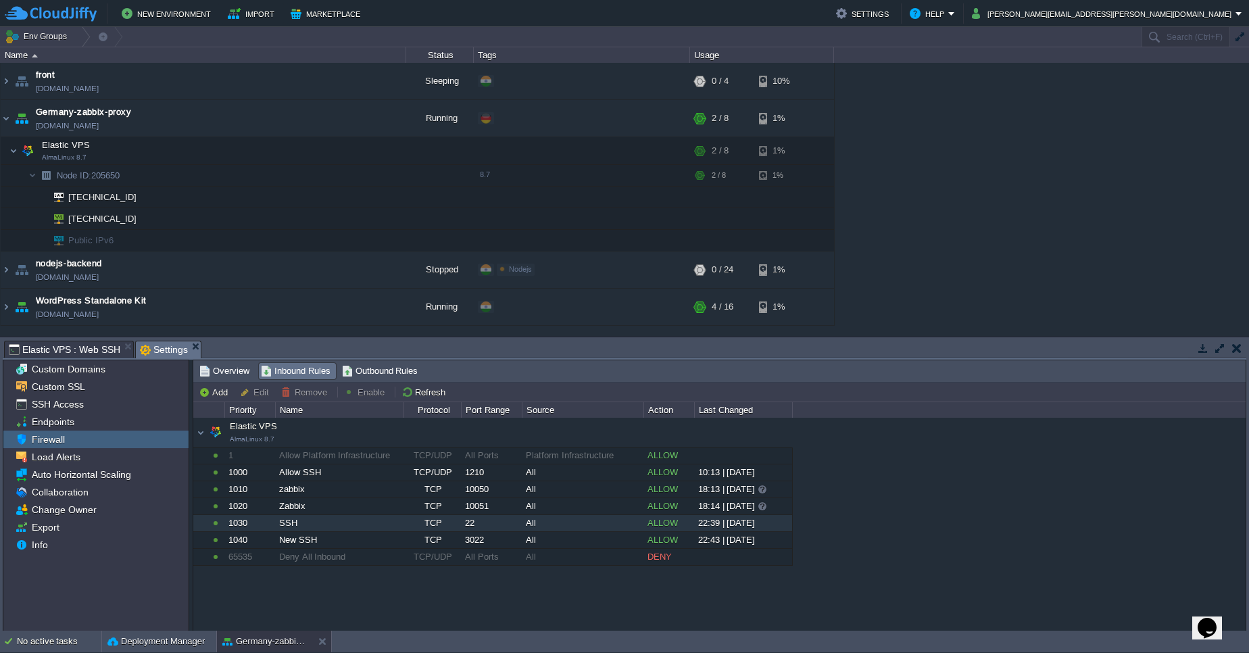
click at [657, 525] on div "ALLOW" at bounding box center [668, 523] width 49 height 16
click at [316, 391] on button "Remove" at bounding box center [306, 392] width 50 height 12
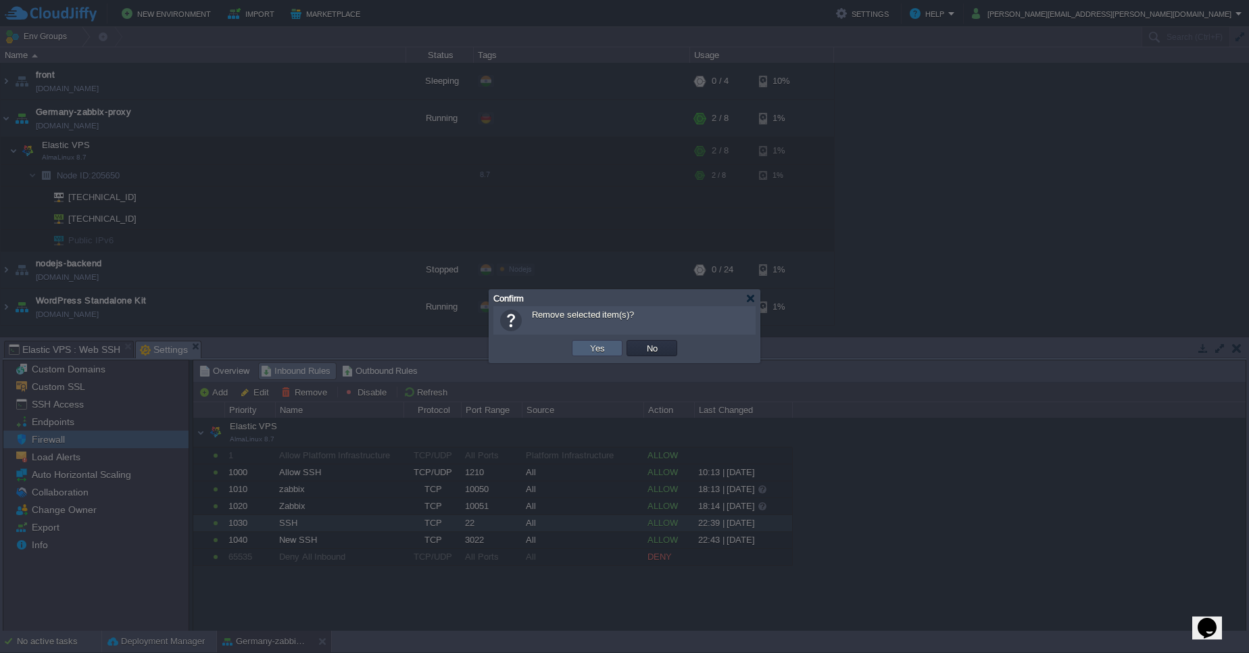
click at [594, 351] on button "Yes" at bounding box center [597, 348] width 23 height 12
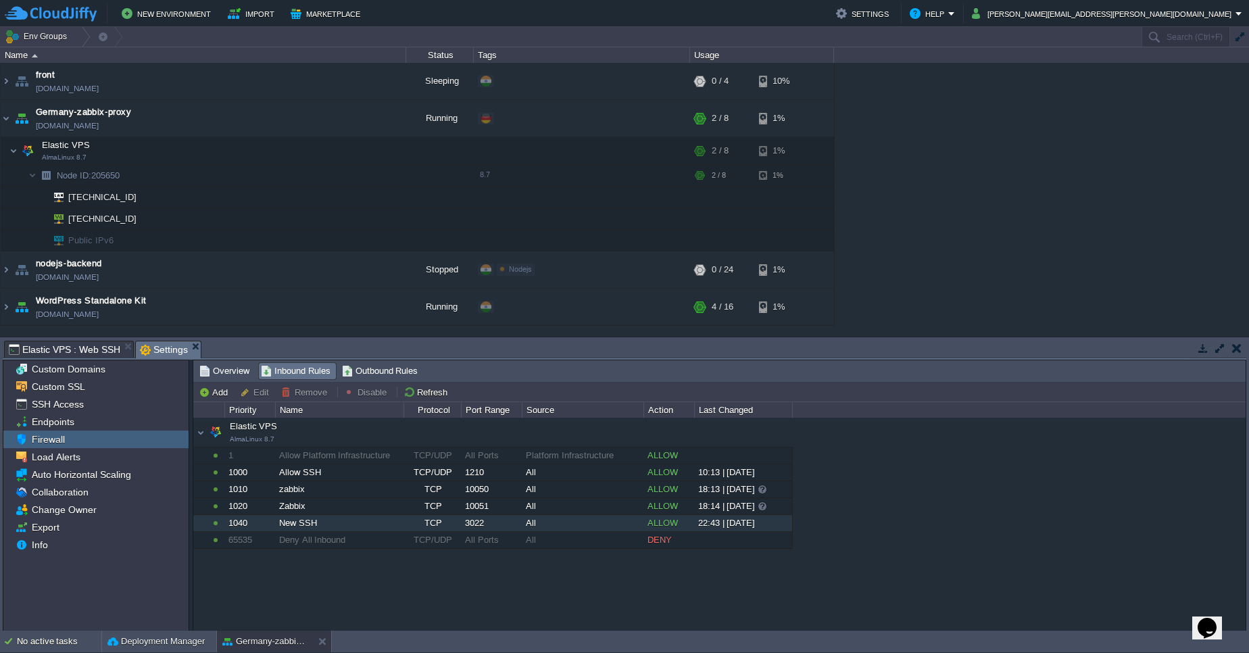
click at [516, 525] on div "3022" at bounding box center [491, 523] width 59 height 16
click at [316, 390] on button "Remove" at bounding box center [306, 392] width 50 height 12
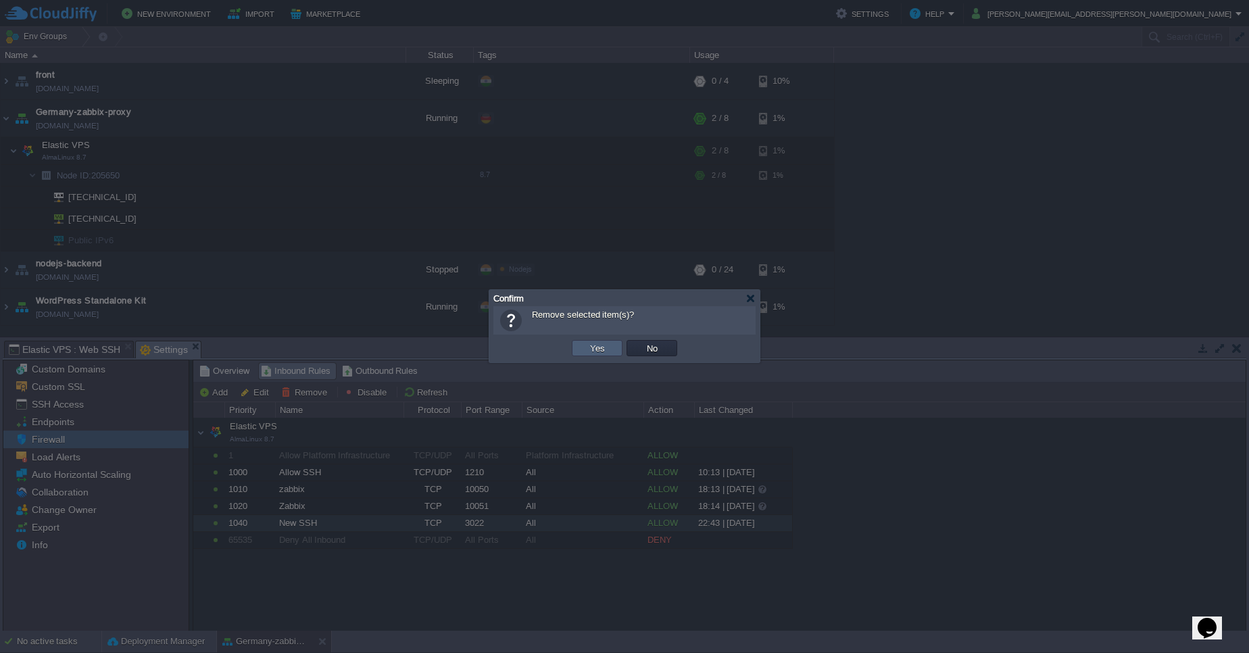
click at [609, 345] on td "Yes" at bounding box center [597, 348] width 51 height 16
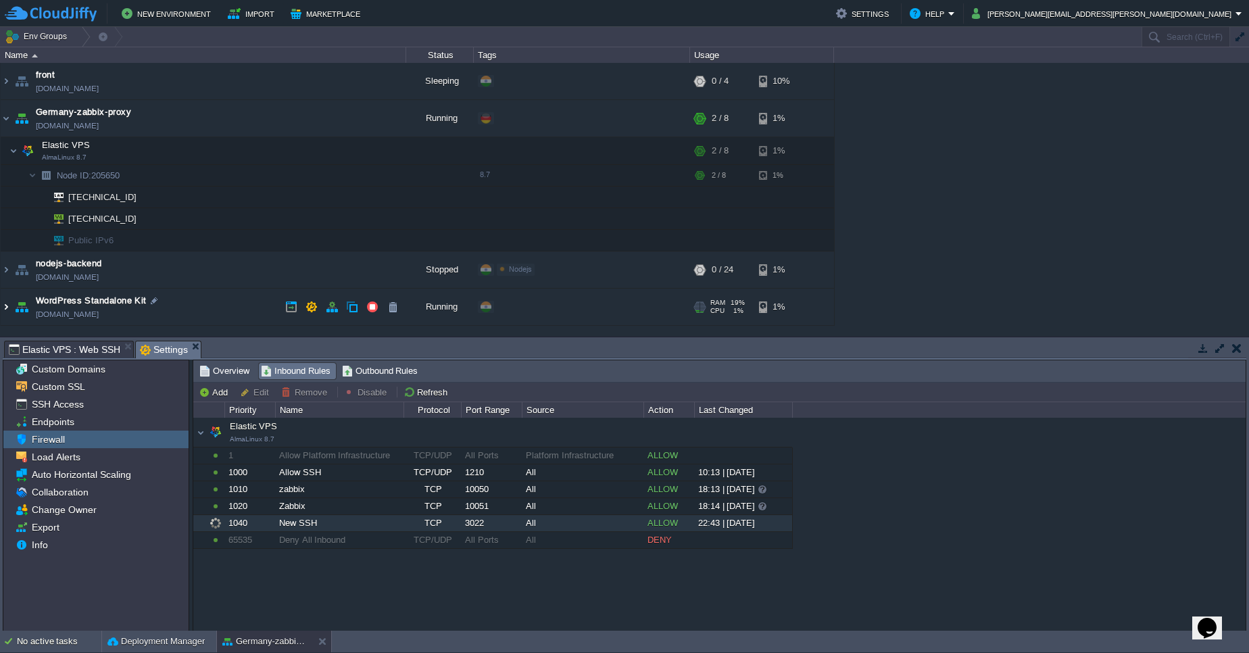
click at [8, 303] on img at bounding box center [6, 307] width 11 height 36
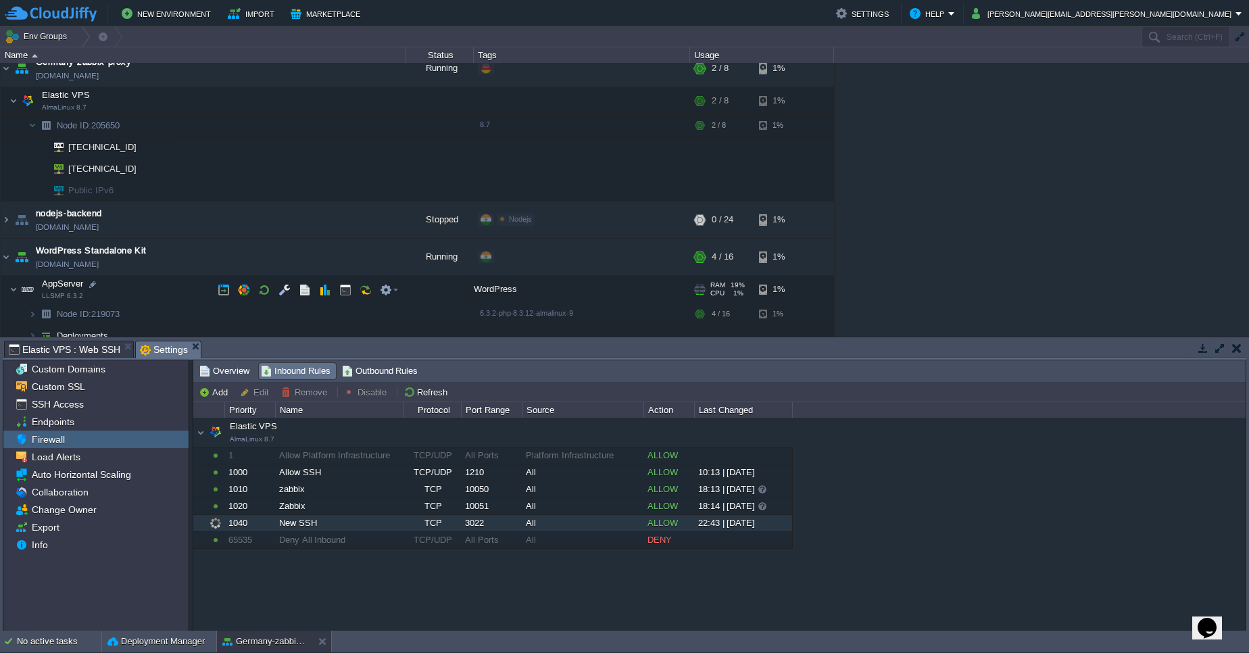
scroll to position [60, 0]
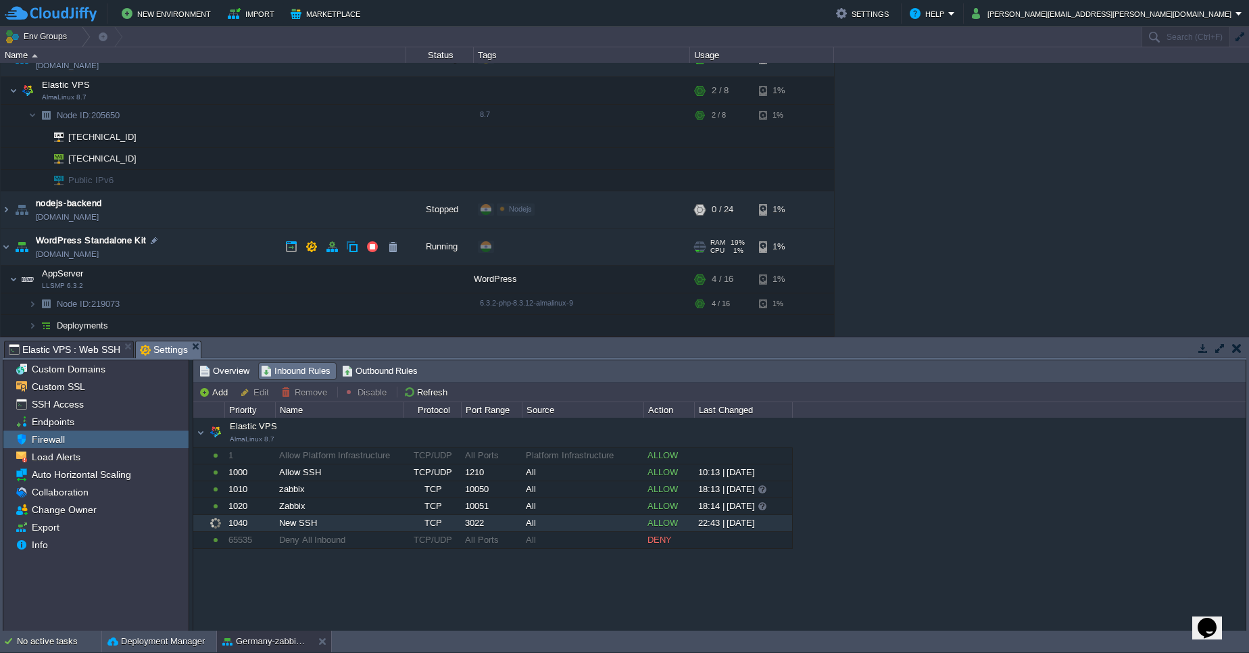
click at [99, 253] on link "[DOMAIN_NAME]" at bounding box center [67, 254] width 63 height 14
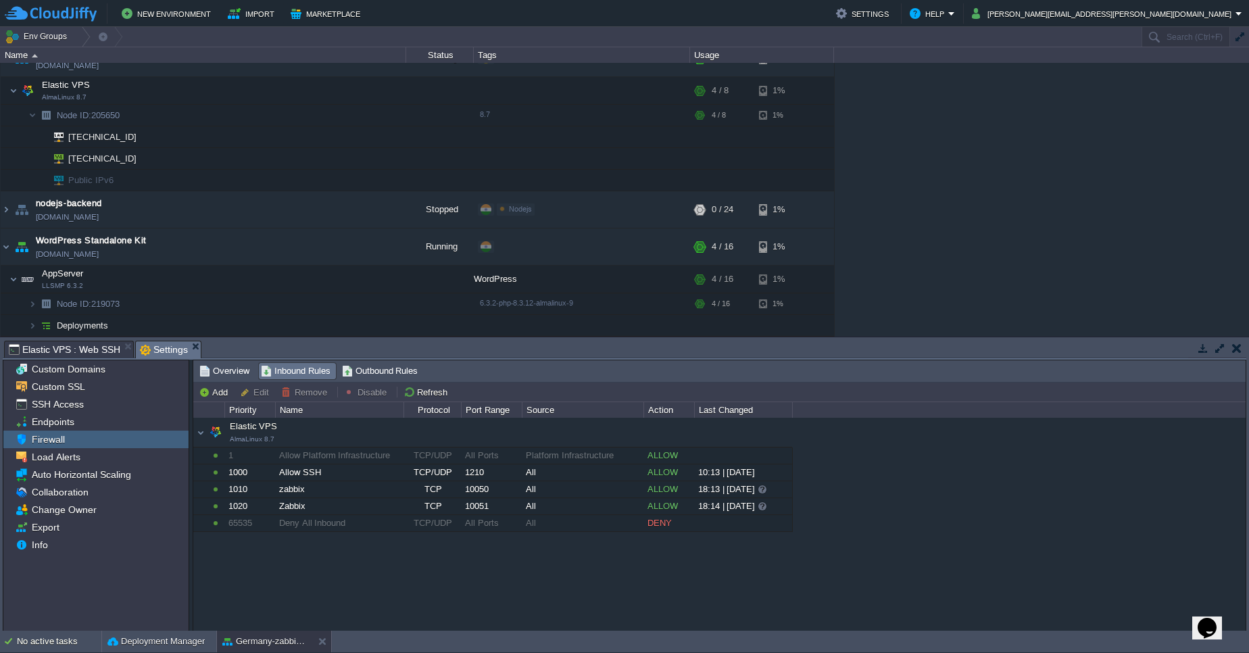
click at [1234, 349] on button "button" at bounding box center [1236, 348] width 9 height 12
